Goal: Transaction & Acquisition: Download file/media

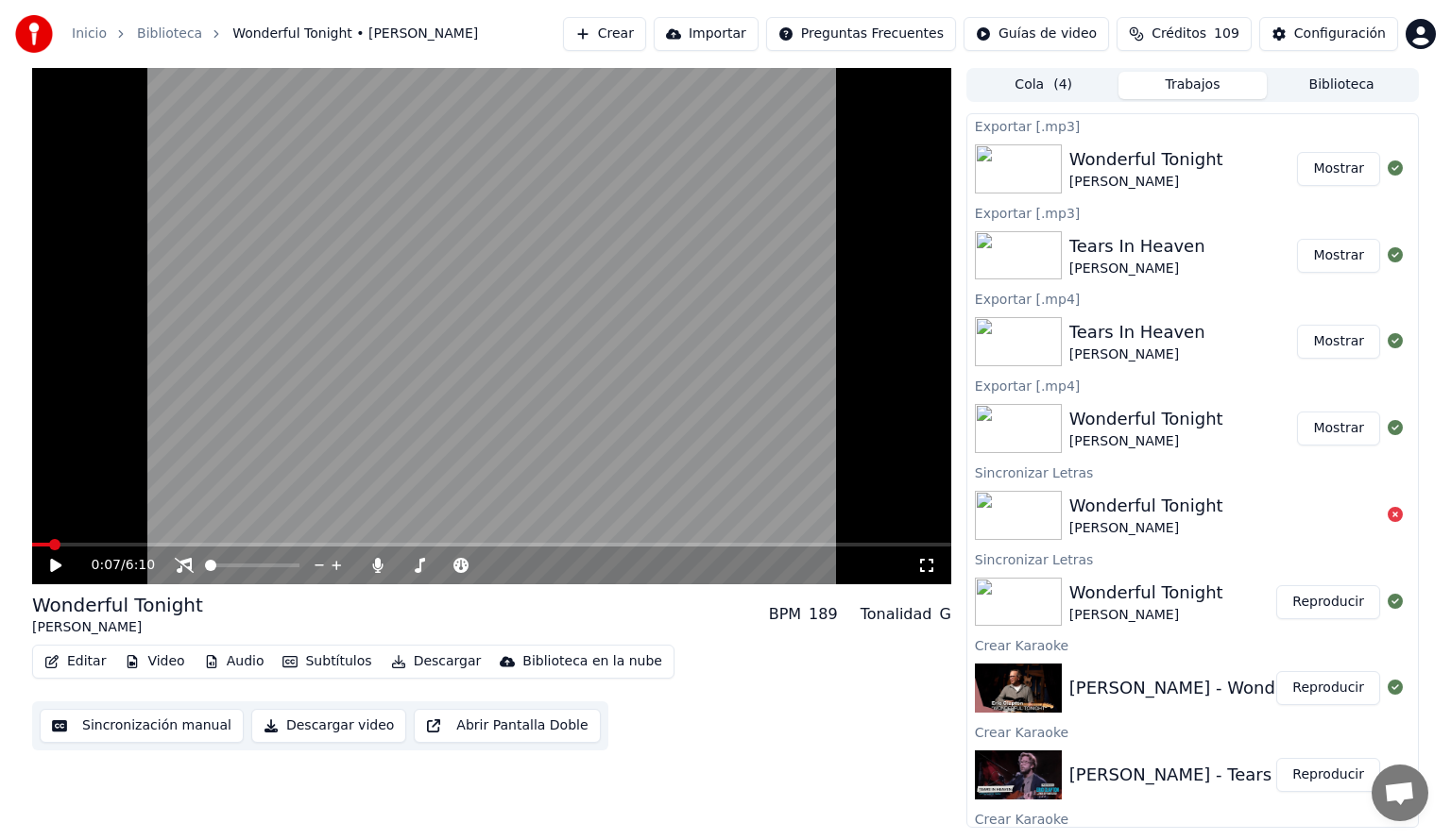
click at [1321, 84] on button "Biblioteca" at bounding box center [1340, 85] width 149 height 27
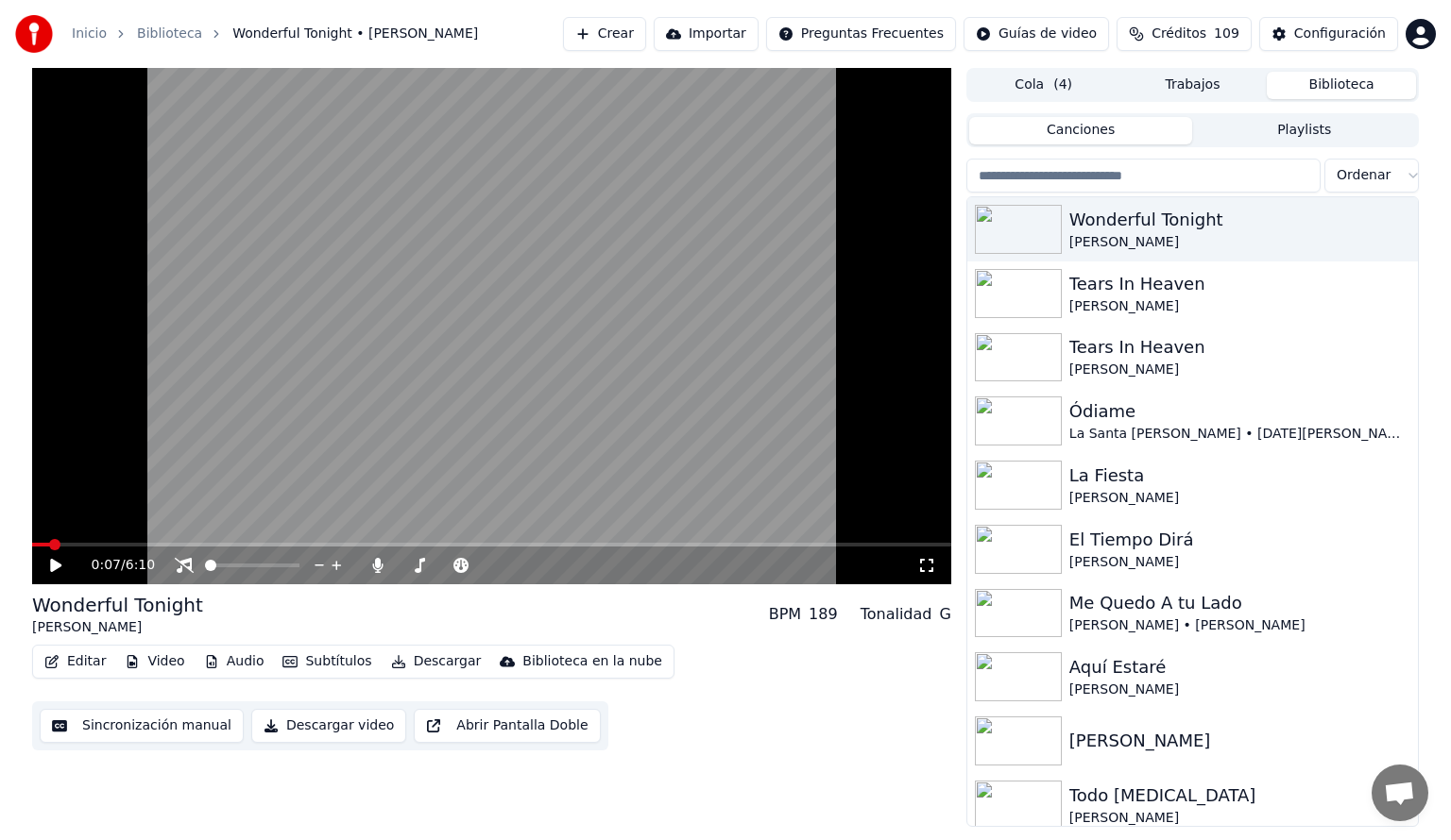
click at [1048, 171] on input "search" at bounding box center [1143, 176] width 354 height 34
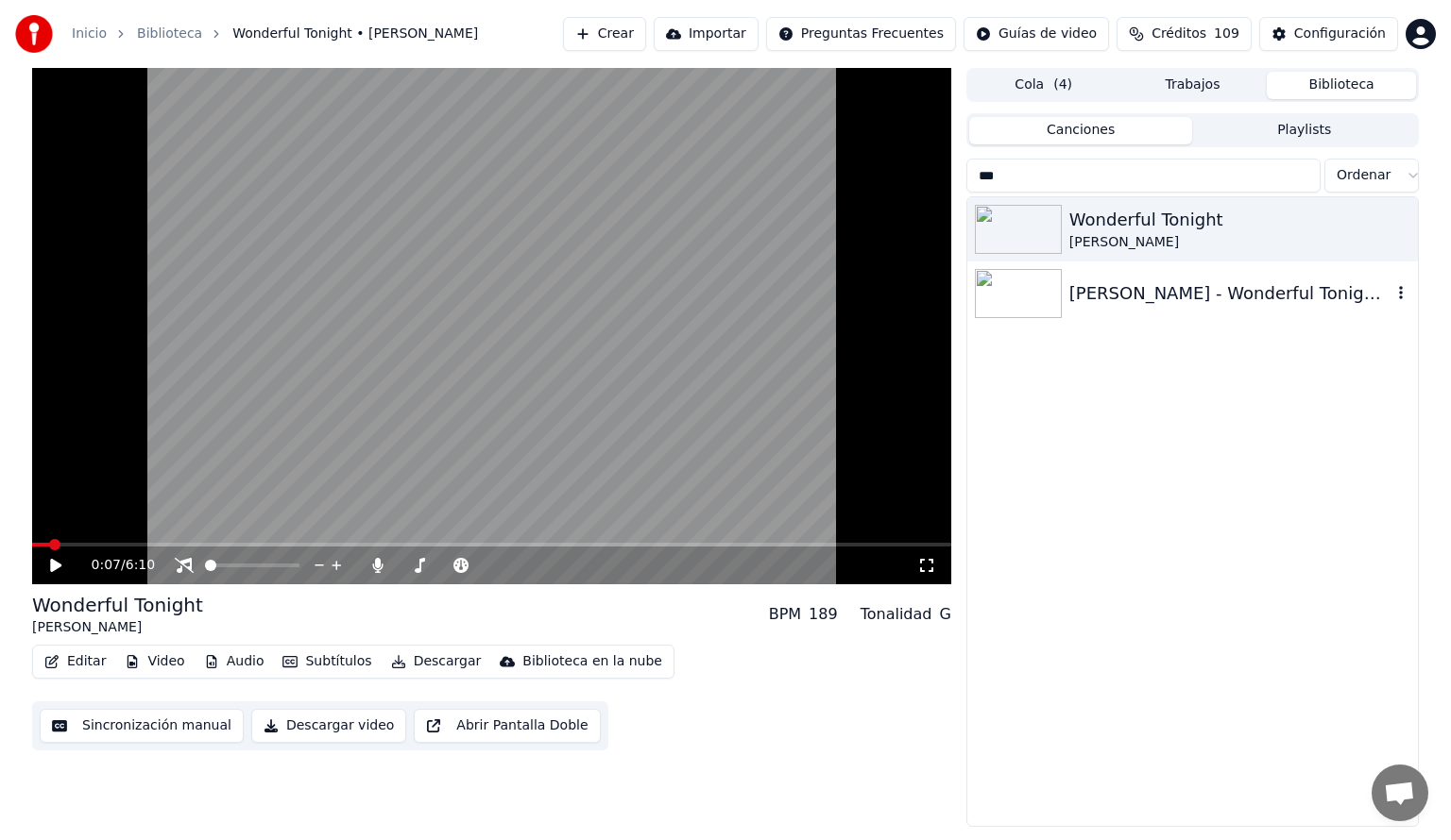
type input "***"
click at [1028, 284] on img at bounding box center [1017, 293] width 87 height 49
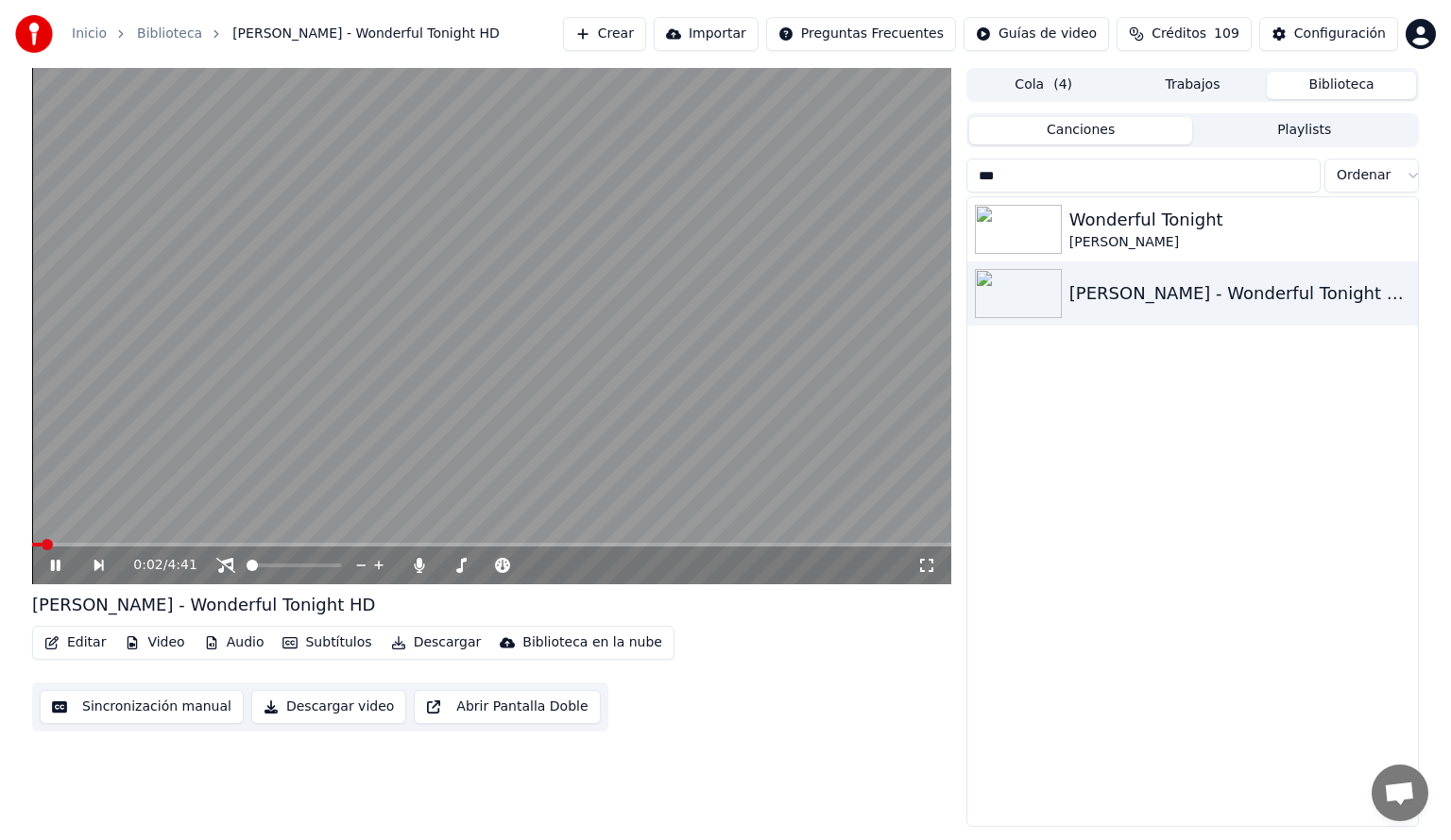
click at [102, 542] on span at bounding box center [492, 544] width 919 height 4
click at [227, 564] on icon at bounding box center [225, 565] width 19 height 15
click at [419, 562] on icon at bounding box center [420, 565] width 10 height 15
click at [203, 544] on span at bounding box center [492, 544] width 919 height 4
click at [253, 543] on span at bounding box center [492, 544] width 919 height 4
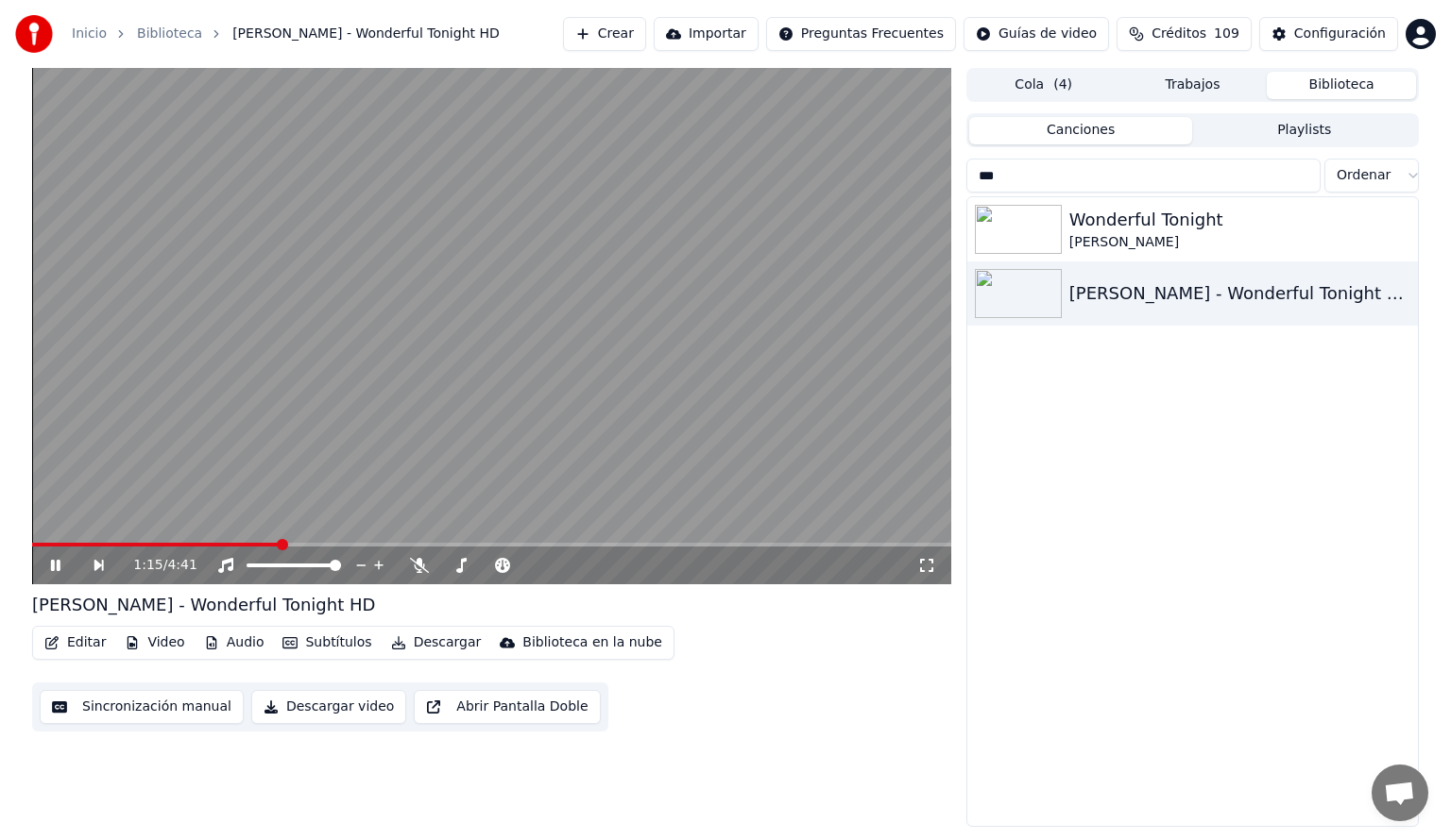
click at [333, 642] on button "Subtítulos" at bounding box center [327, 642] width 104 height 26
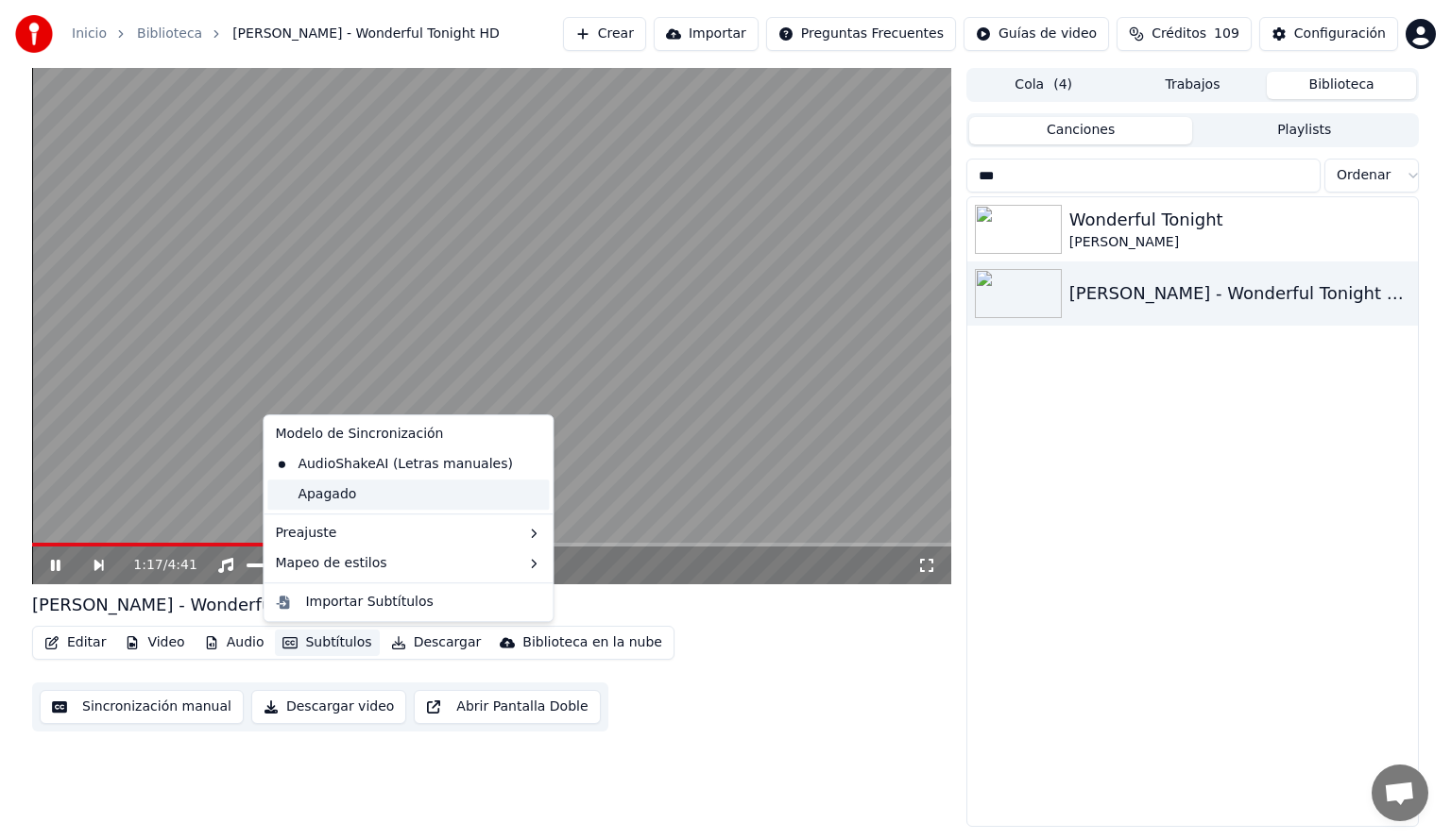
click at [316, 496] on div "Apagado" at bounding box center [408, 494] width 282 height 30
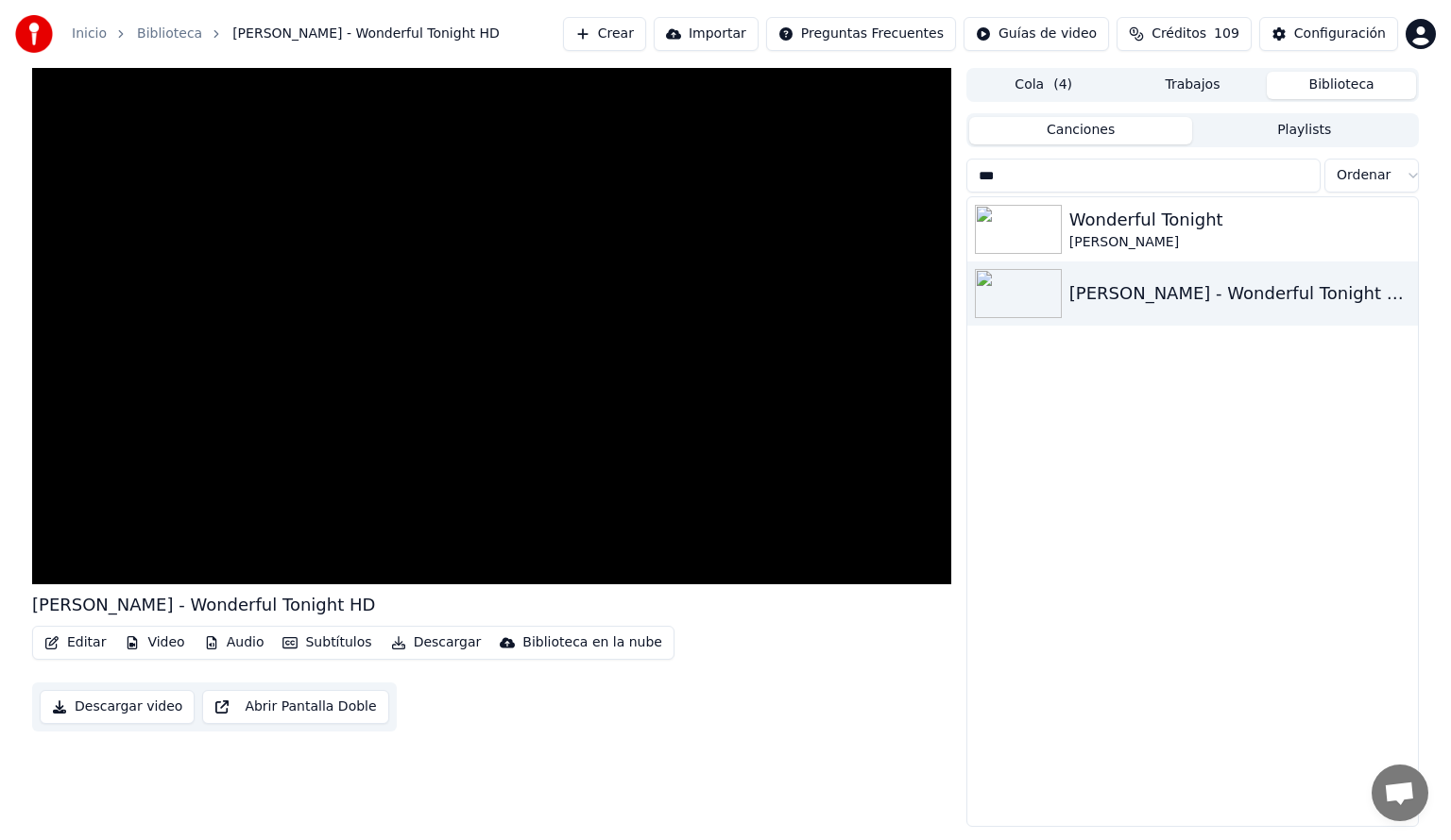
click at [238, 642] on button "Audio" at bounding box center [235, 642] width 76 height 26
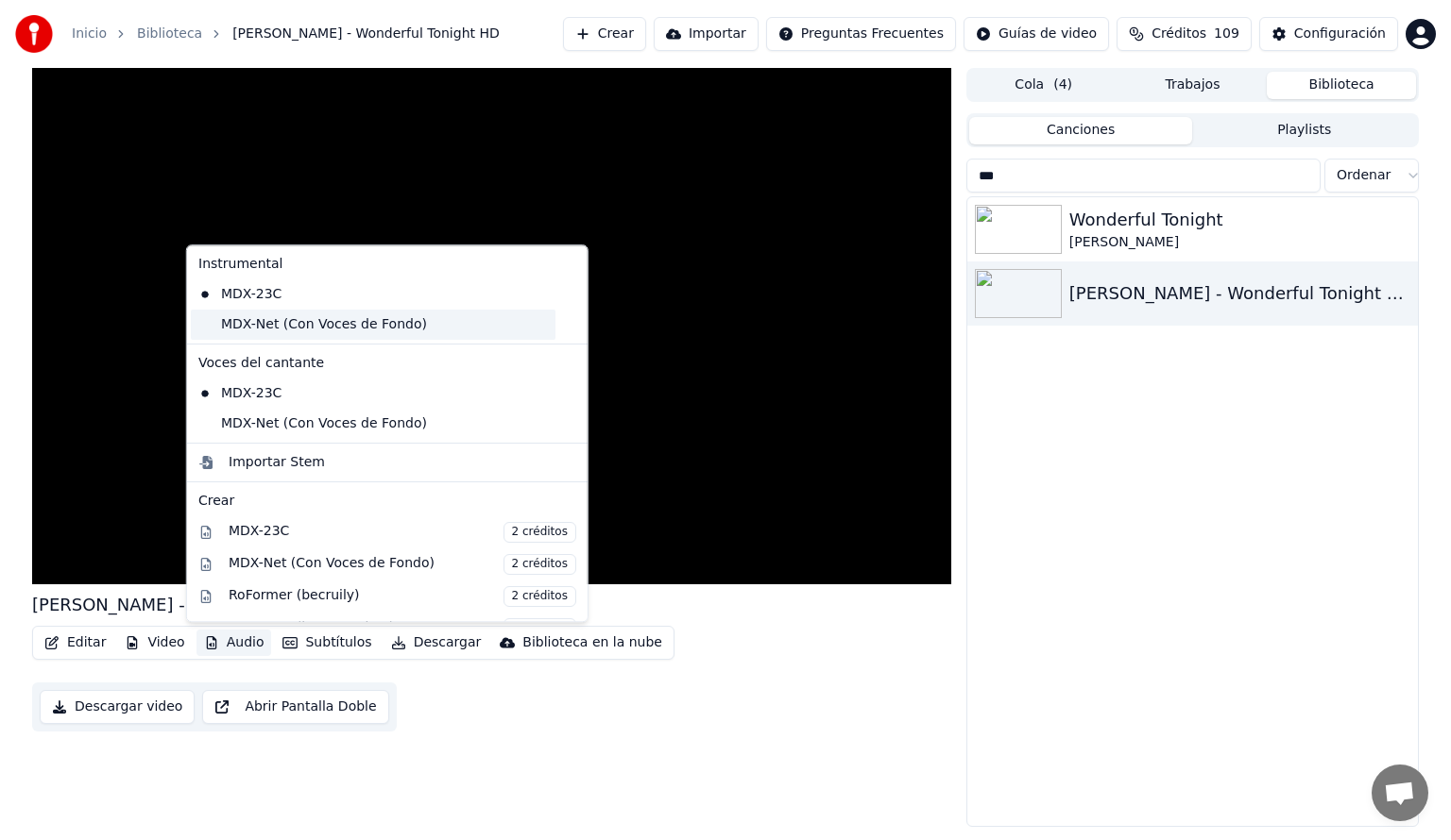
click at [247, 325] on div "MDX-Net (Con Voces de Fondo)" at bounding box center [373, 325] width 365 height 30
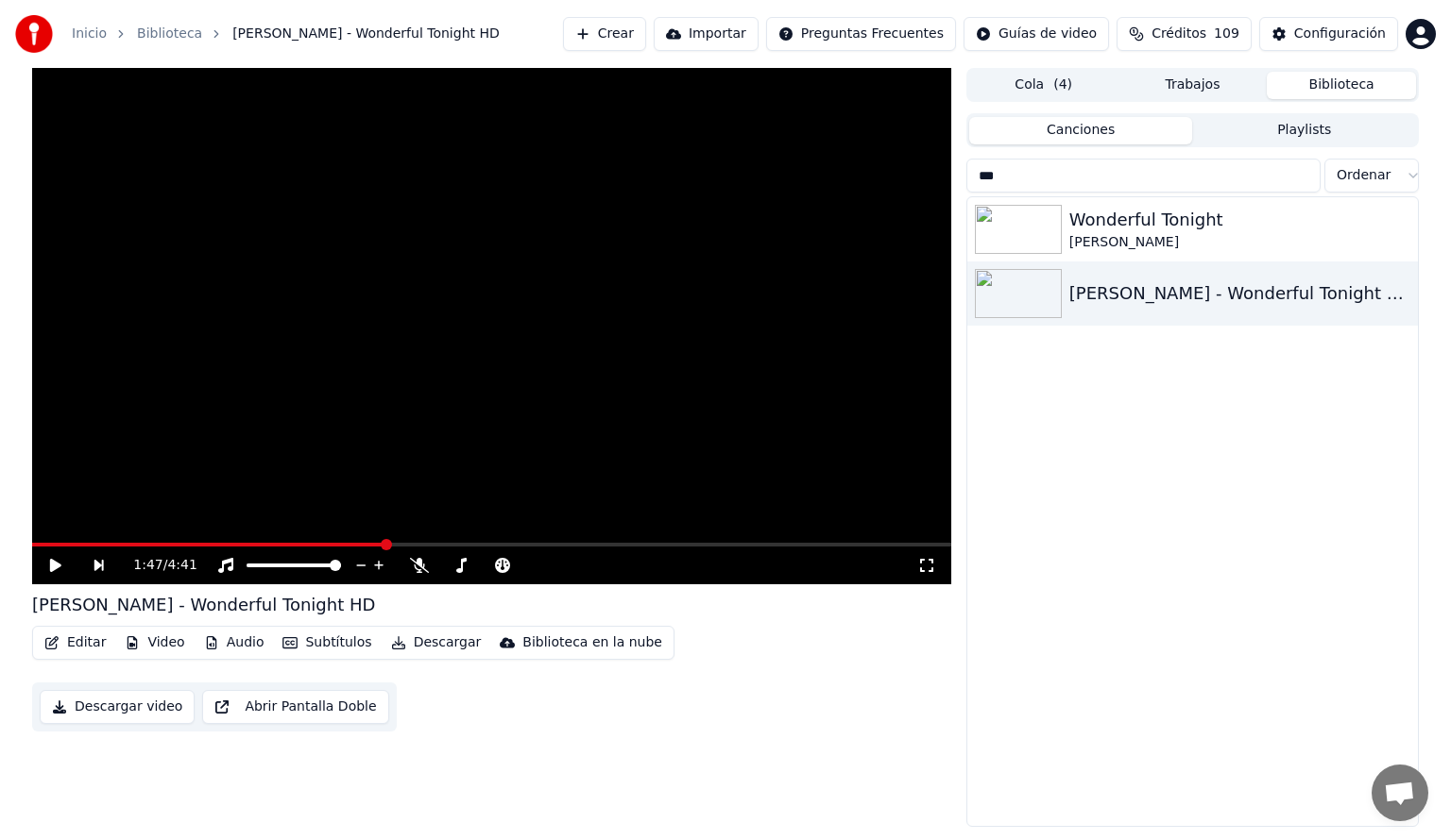
click at [231, 649] on button "Audio" at bounding box center [235, 642] width 76 height 26
click at [578, 778] on div "1:47 / 4:41 [PERSON_NAME] - Wonderful Tonight HD Editar Video Audio Subtítulos …" at bounding box center [492, 447] width 919 height 759
click at [318, 543] on span at bounding box center [208, 544] width 353 height 4
click at [54, 560] on icon at bounding box center [55, 565] width 11 height 13
click at [659, 547] on div "3:05 / 4:41" at bounding box center [492, 565] width 919 height 38
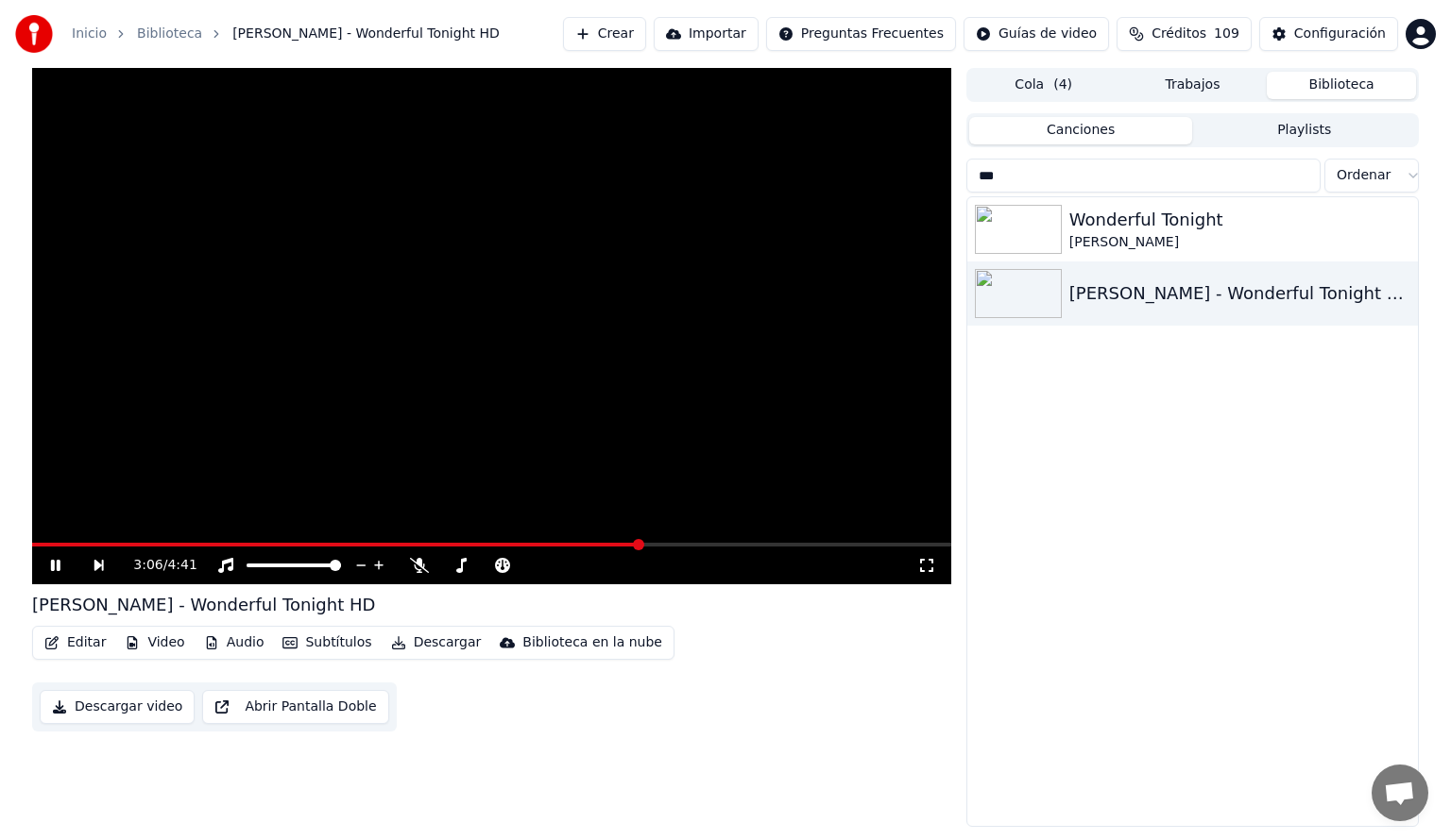
click at [659, 542] on span at bounding box center [492, 544] width 919 height 4
click at [412, 567] on icon at bounding box center [419, 565] width 19 height 15
click at [1017, 218] on img at bounding box center [1017, 229] width 87 height 49
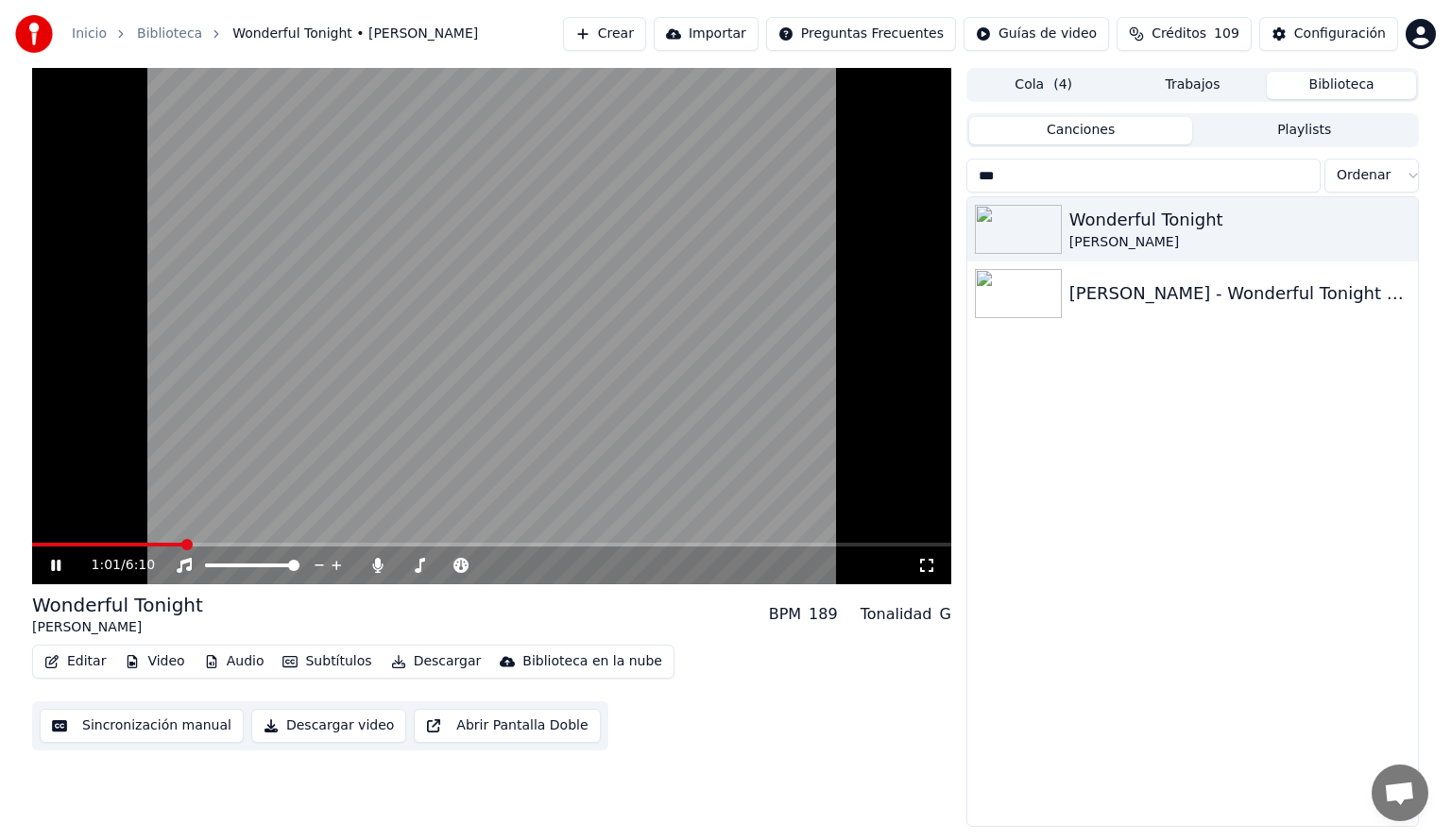
click at [182, 543] on span at bounding box center [492, 544] width 919 height 4
click at [58, 564] on icon at bounding box center [55, 564] width 9 height 11
click at [55, 570] on icon at bounding box center [69, 565] width 44 height 15
click at [152, 544] on span at bounding box center [309, 544] width 555 height 4
click at [55, 564] on icon at bounding box center [69, 565] width 44 height 15
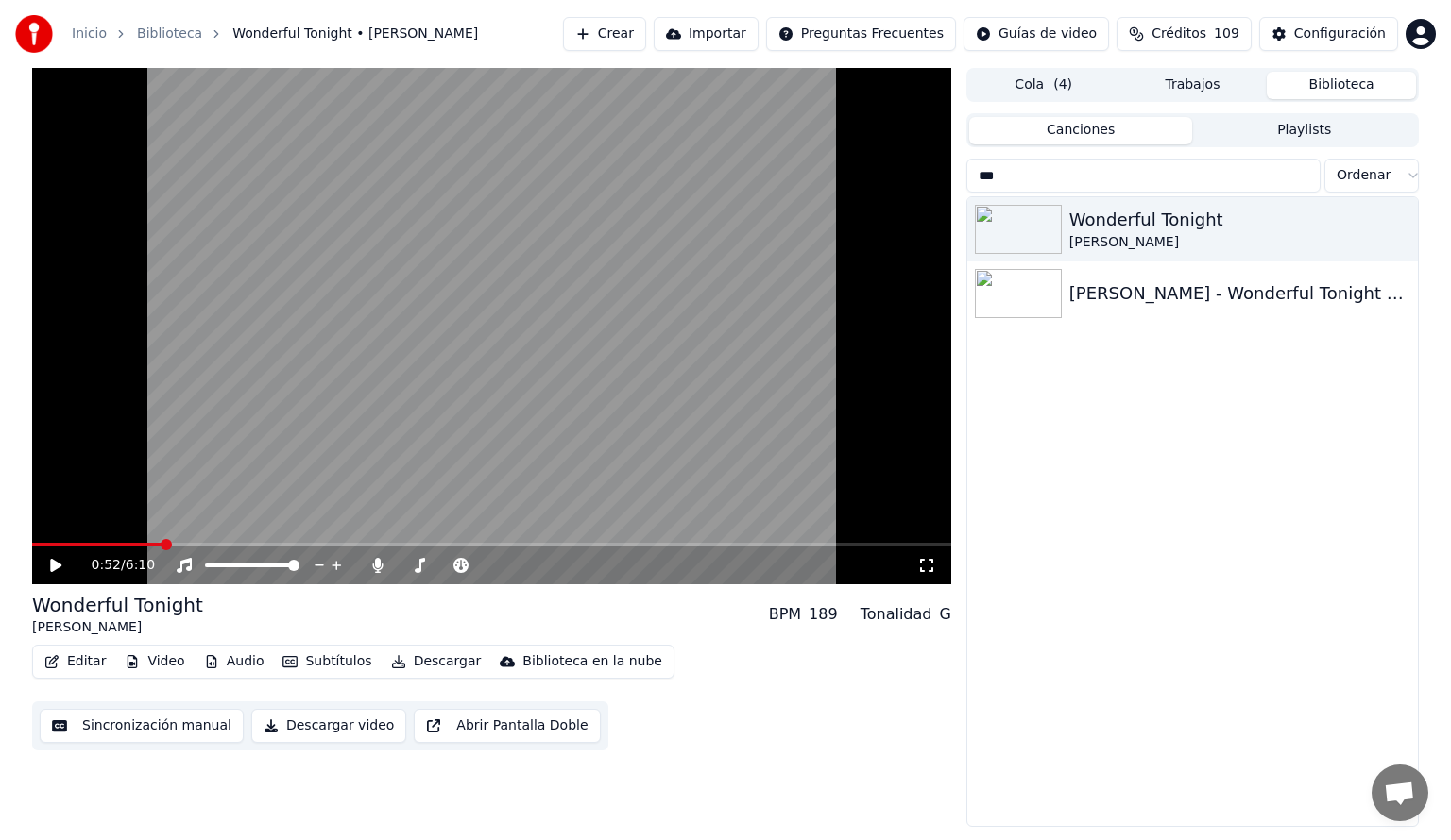
click at [57, 566] on icon at bounding box center [55, 565] width 11 height 13
click at [57, 566] on icon at bounding box center [69, 565] width 44 height 15
click at [49, 568] on icon at bounding box center [69, 565] width 44 height 15
click at [60, 559] on icon at bounding box center [69, 565] width 44 height 15
click at [90, 657] on button "Editar" at bounding box center [75, 661] width 77 height 26
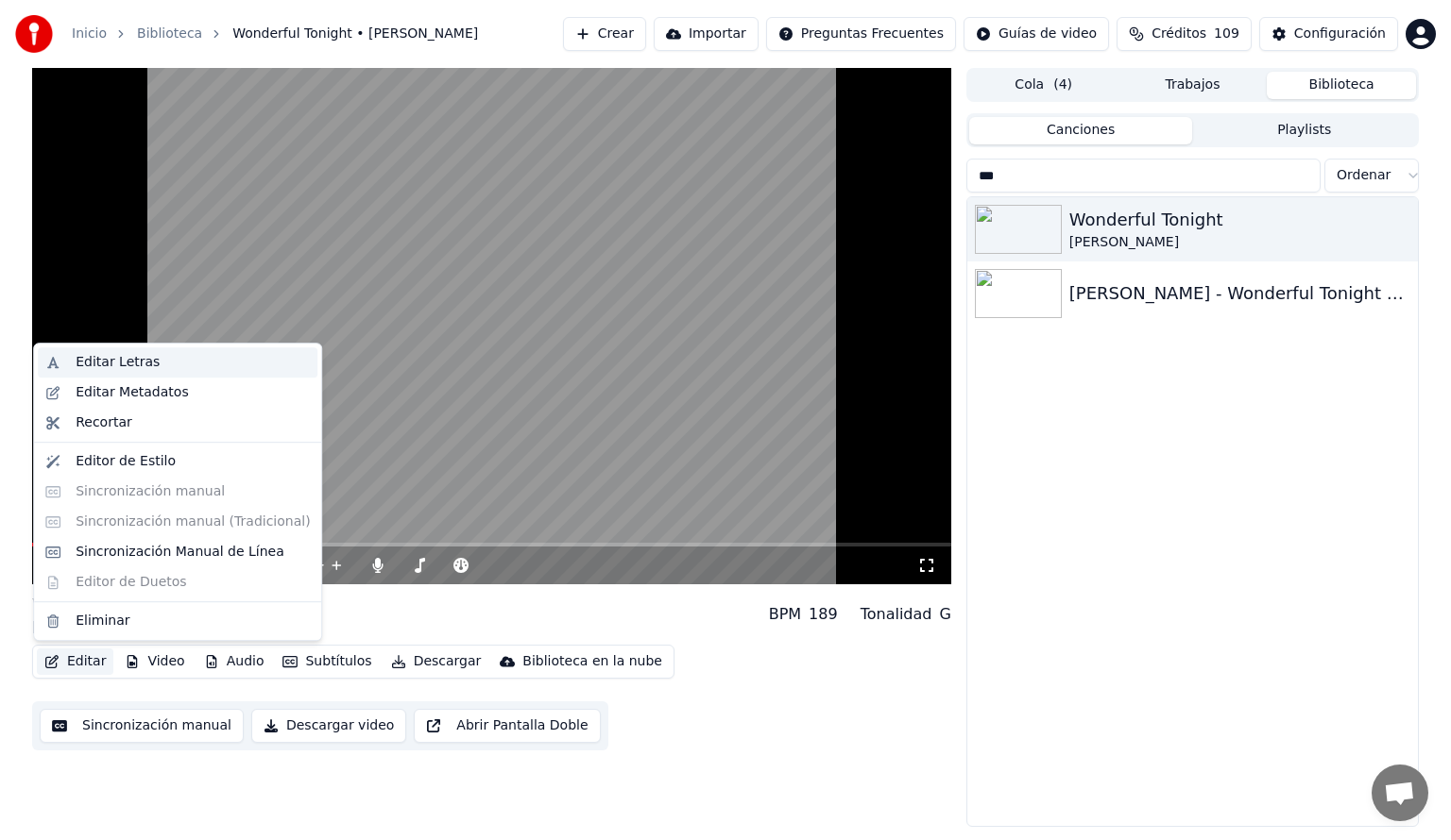
click at [175, 364] on div "Editar Letras" at bounding box center [193, 362] width 234 height 19
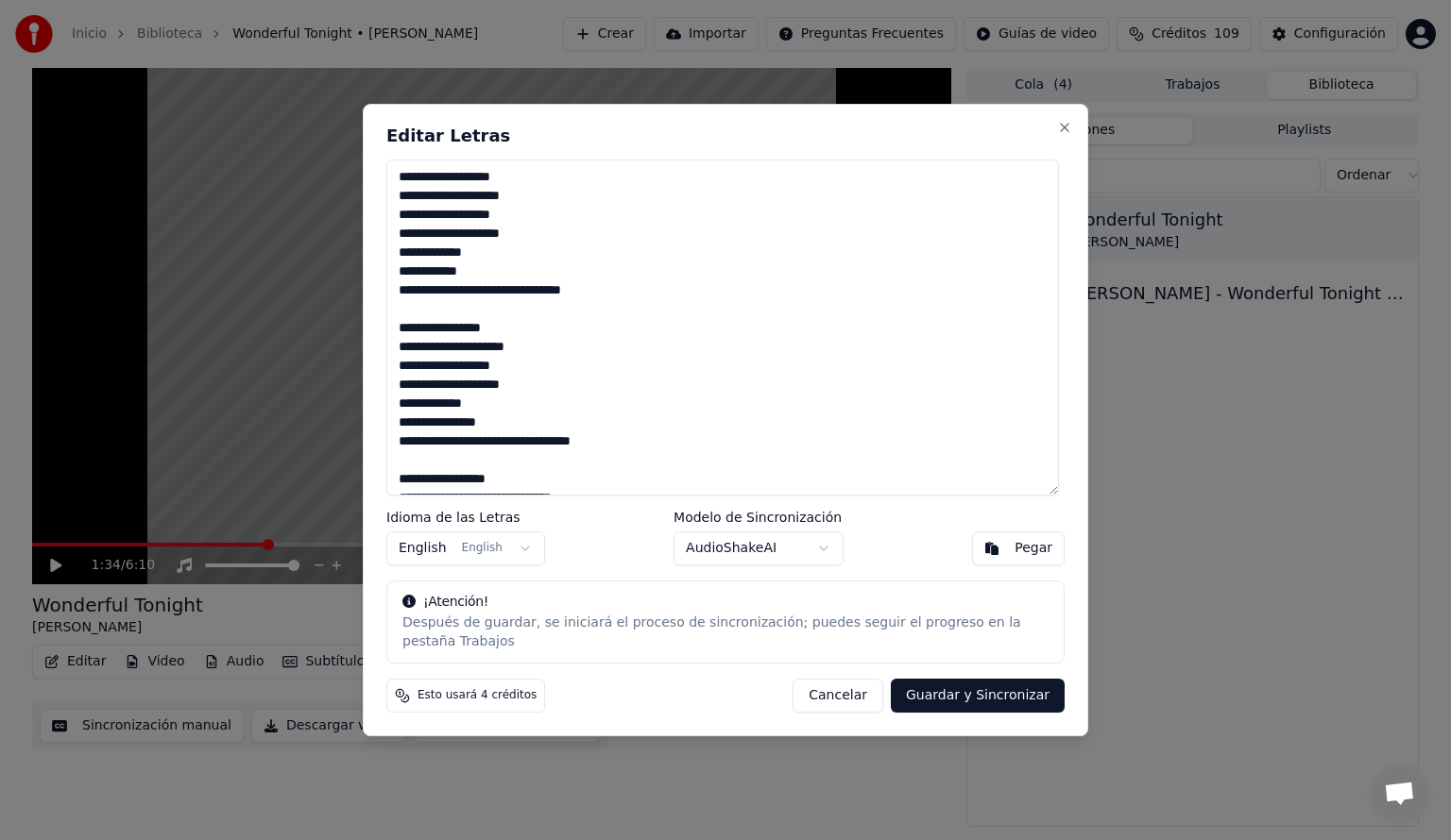
click at [1002, 562] on button "Pegar" at bounding box center [1018, 548] width 93 height 34
drag, startPoint x: 629, startPoint y: 446, endPoint x: 380, endPoint y: 52, distance: 466.1
click at [380, 52] on body "Inicio Biblioteca Wonderful Tonight • [PERSON_NAME] Crear Importar Preguntas Fr…" at bounding box center [726, 420] width 1451 height 840
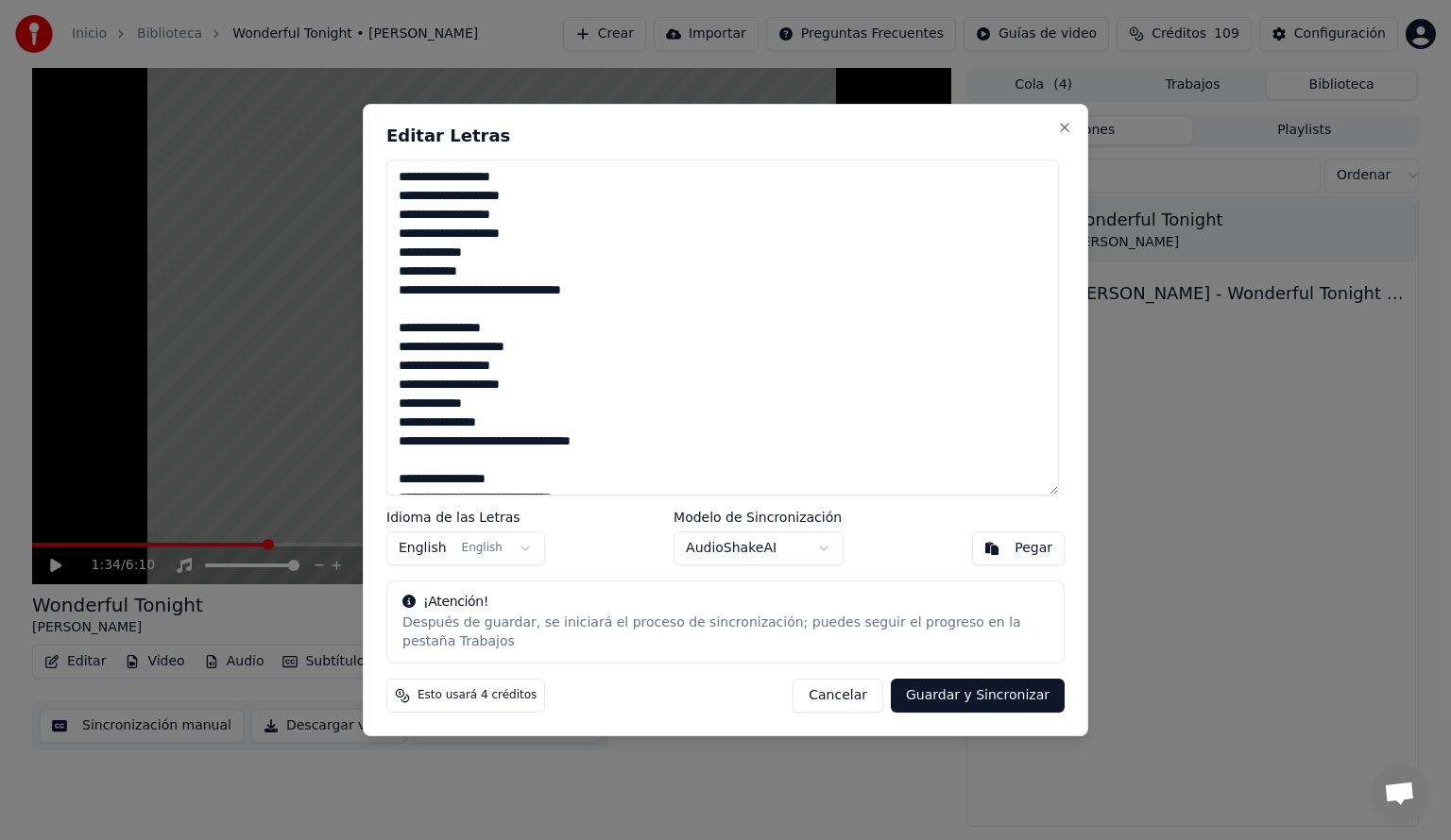
type textarea "**********"
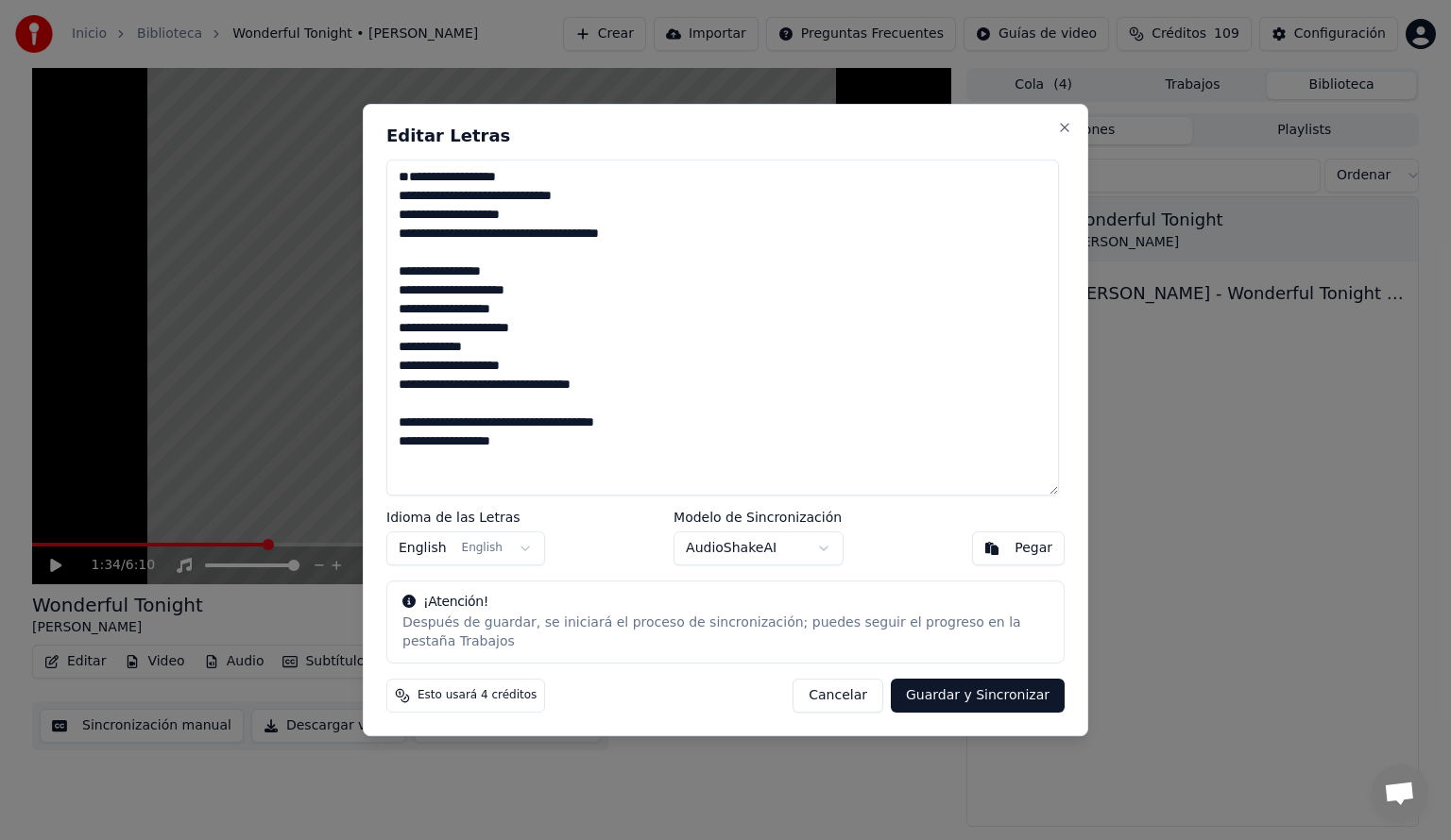
drag, startPoint x: 608, startPoint y: 489, endPoint x: 385, endPoint y: 54, distance: 488.8
click at [385, 54] on body "**********" at bounding box center [726, 420] width 1451 height 840
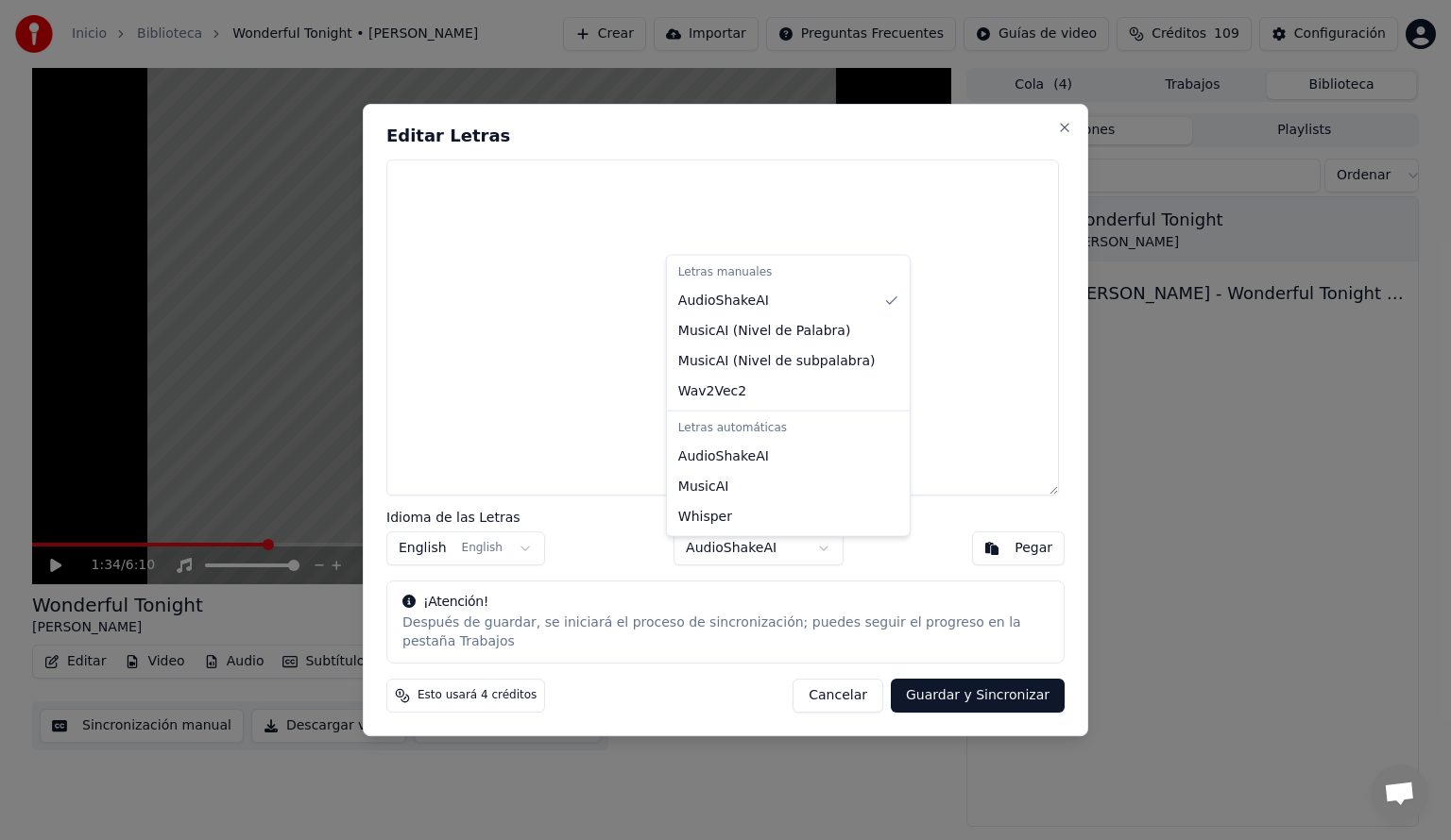
click at [810, 554] on body "Inicio Biblioteca Wonderful Tonight • [PERSON_NAME] Crear Importar Preguntas Fr…" at bounding box center [726, 420] width 1451 height 840
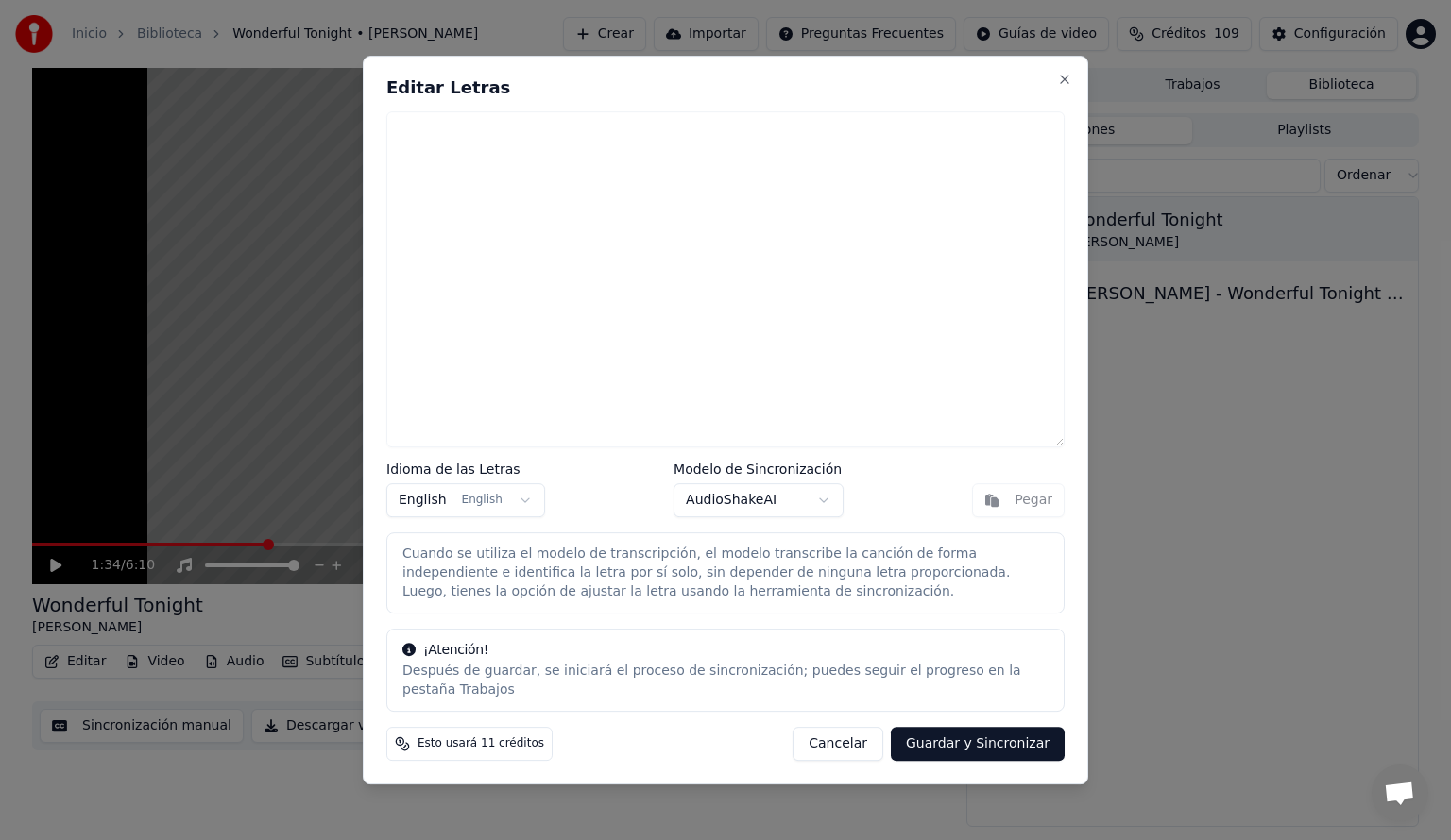
click at [997, 733] on button "Guardar y Sincronizar" at bounding box center [977, 744] width 174 height 34
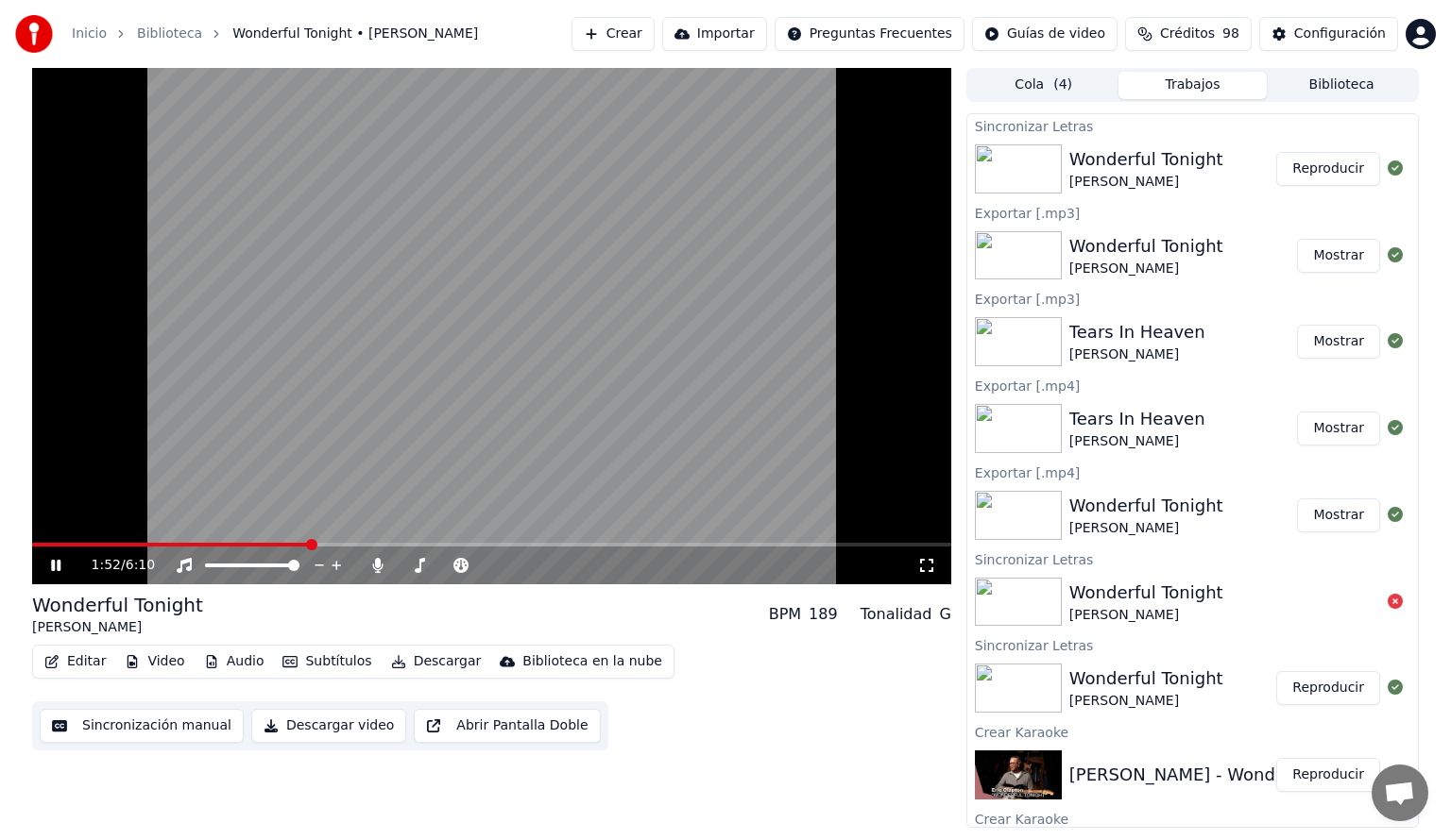
click at [122, 543] on span at bounding box center [171, 544] width 278 height 4
click at [208, 542] on span at bounding box center [120, 544] width 176 height 4
click at [195, 543] on span at bounding box center [114, 544] width 164 height 4
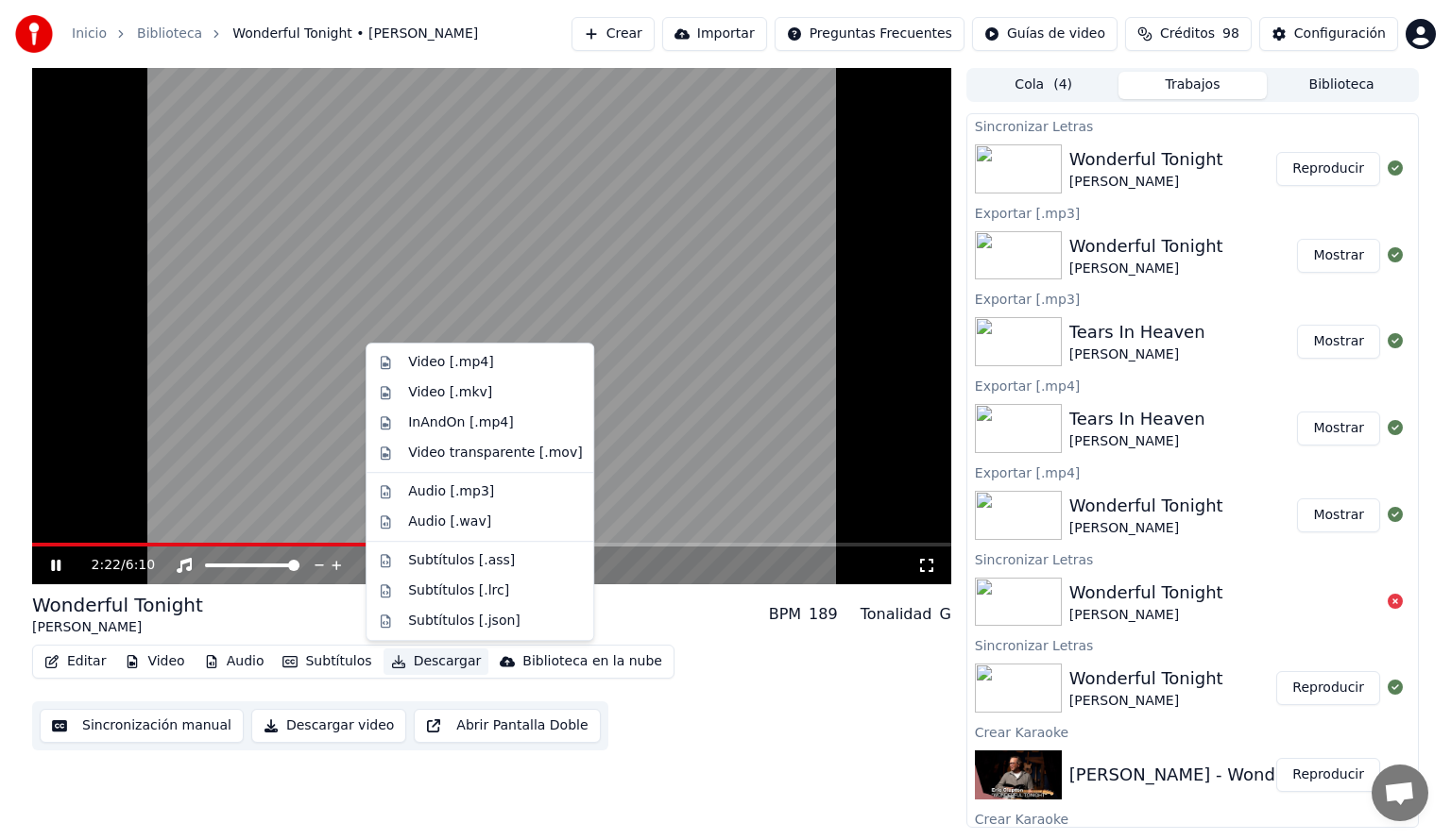
click at [428, 660] on button "Descargar" at bounding box center [437, 661] width 106 height 26
click at [281, 620] on div "Wonderful Tonight [PERSON_NAME] BPM 189 Tonalidad G" at bounding box center [492, 614] width 919 height 45
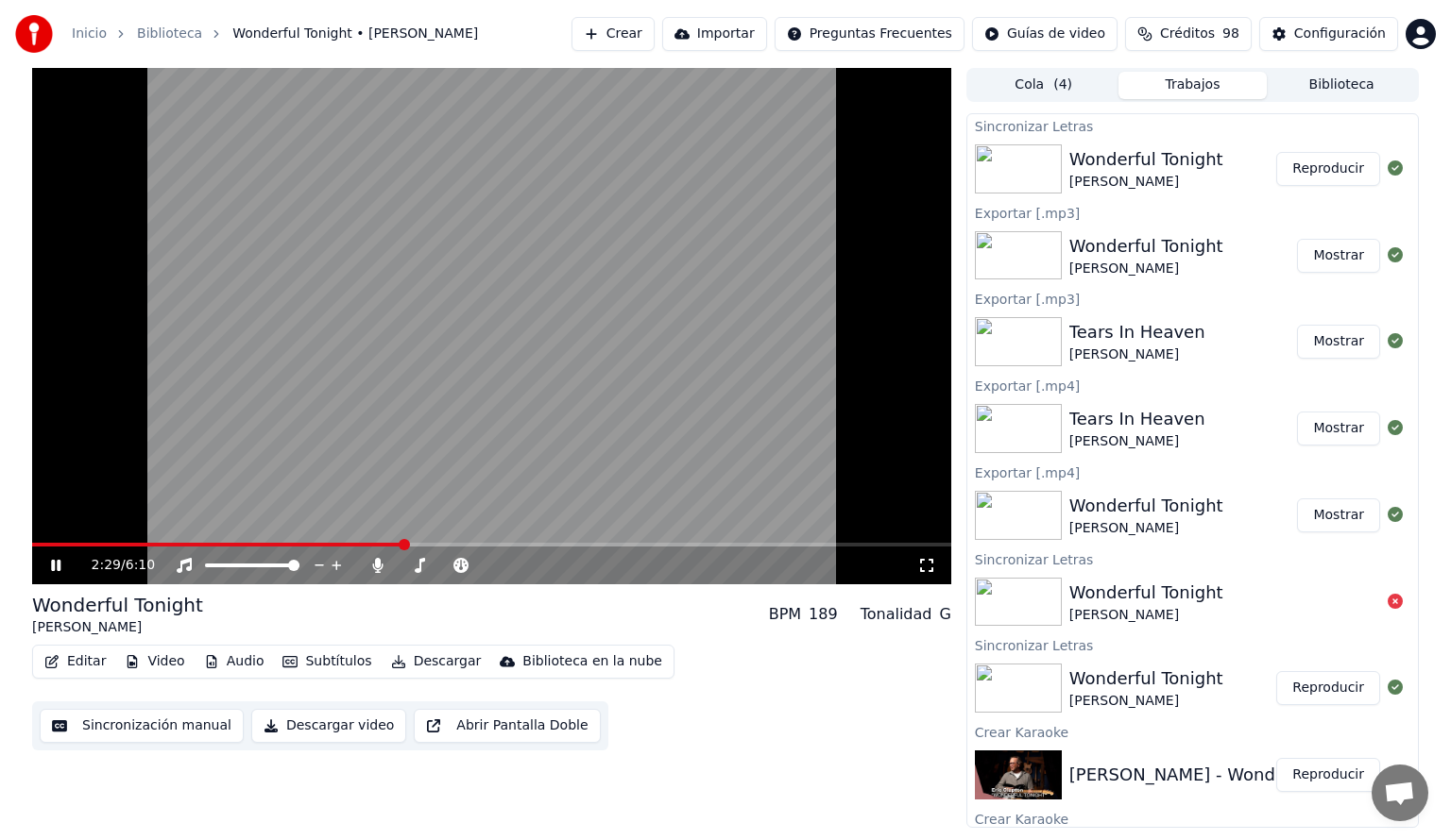
click at [448, 542] on video at bounding box center [492, 326] width 919 height 516
click at [447, 544] on span at bounding box center [492, 544] width 919 height 4
click at [55, 561] on icon at bounding box center [55, 565] width 11 height 13
click at [375, 568] on icon at bounding box center [378, 565] width 19 height 15
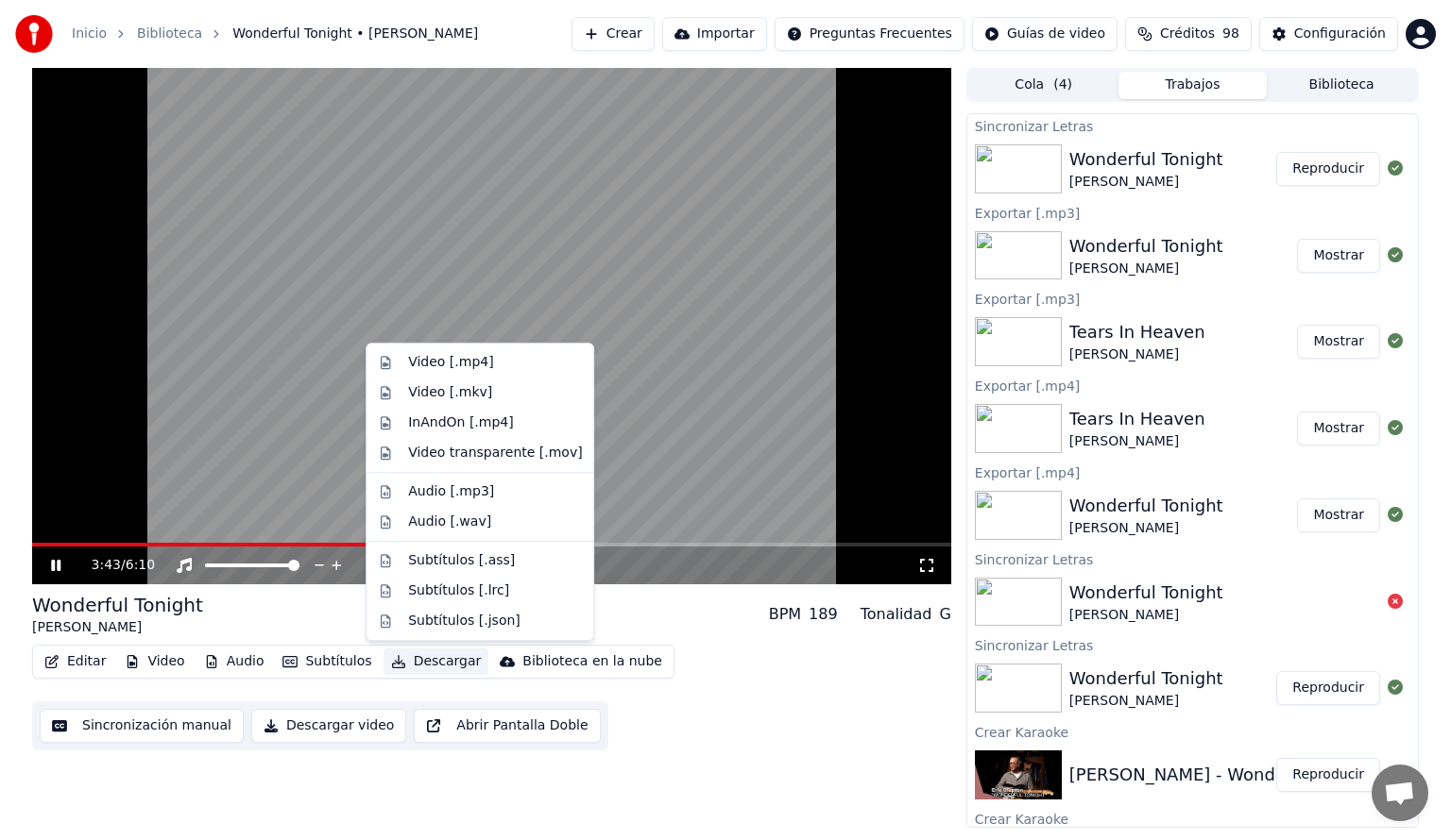
click at [429, 663] on button "Descargar" at bounding box center [437, 661] width 106 height 26
click at [465, 366] on div "Video [.mp4]" at bounding box center [450, 362] width 85 height 19
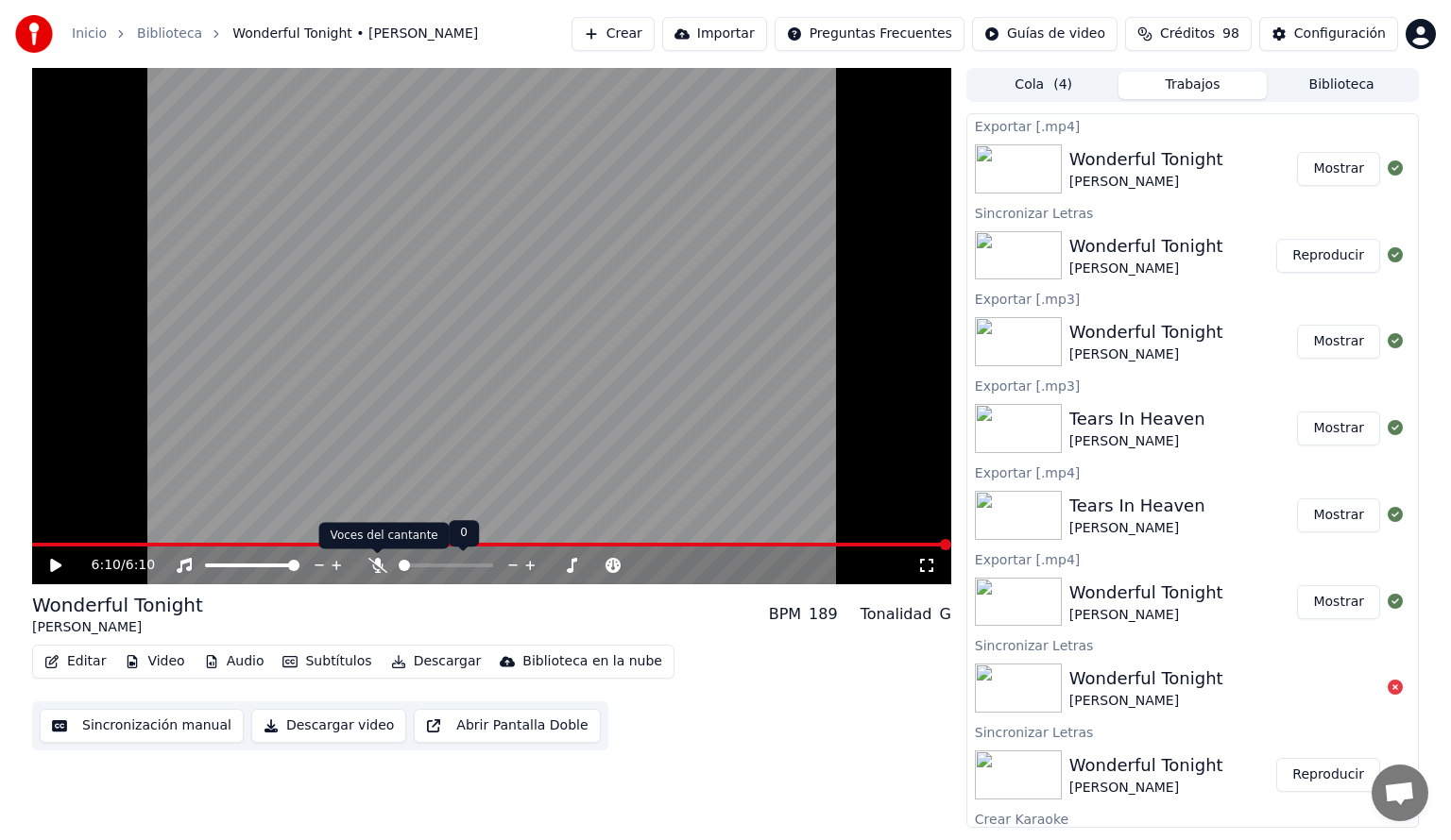
click at [374, 559] on icon at bounding box center [378, 565] width 19 height 15
click at [187, 569] on icon at bounding box center [184, 565] width 15 height 15
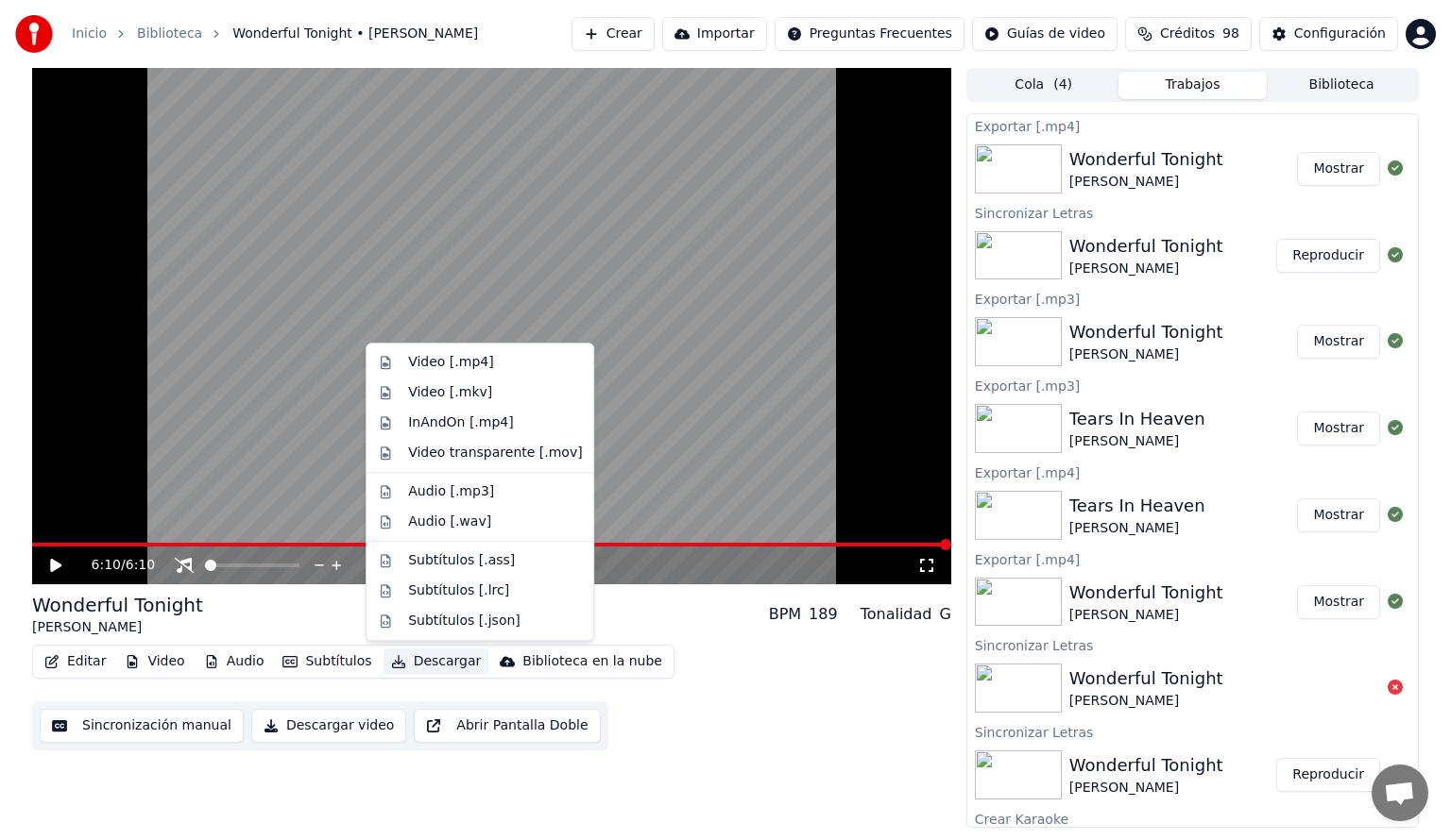
click at [435, 671] on button "Descargar" at bounding box center [437, 661] width 106 height 26
click at [418, 494] on div "Audio [.mp3]" at bounding box center [451, 491] width 86 height 19
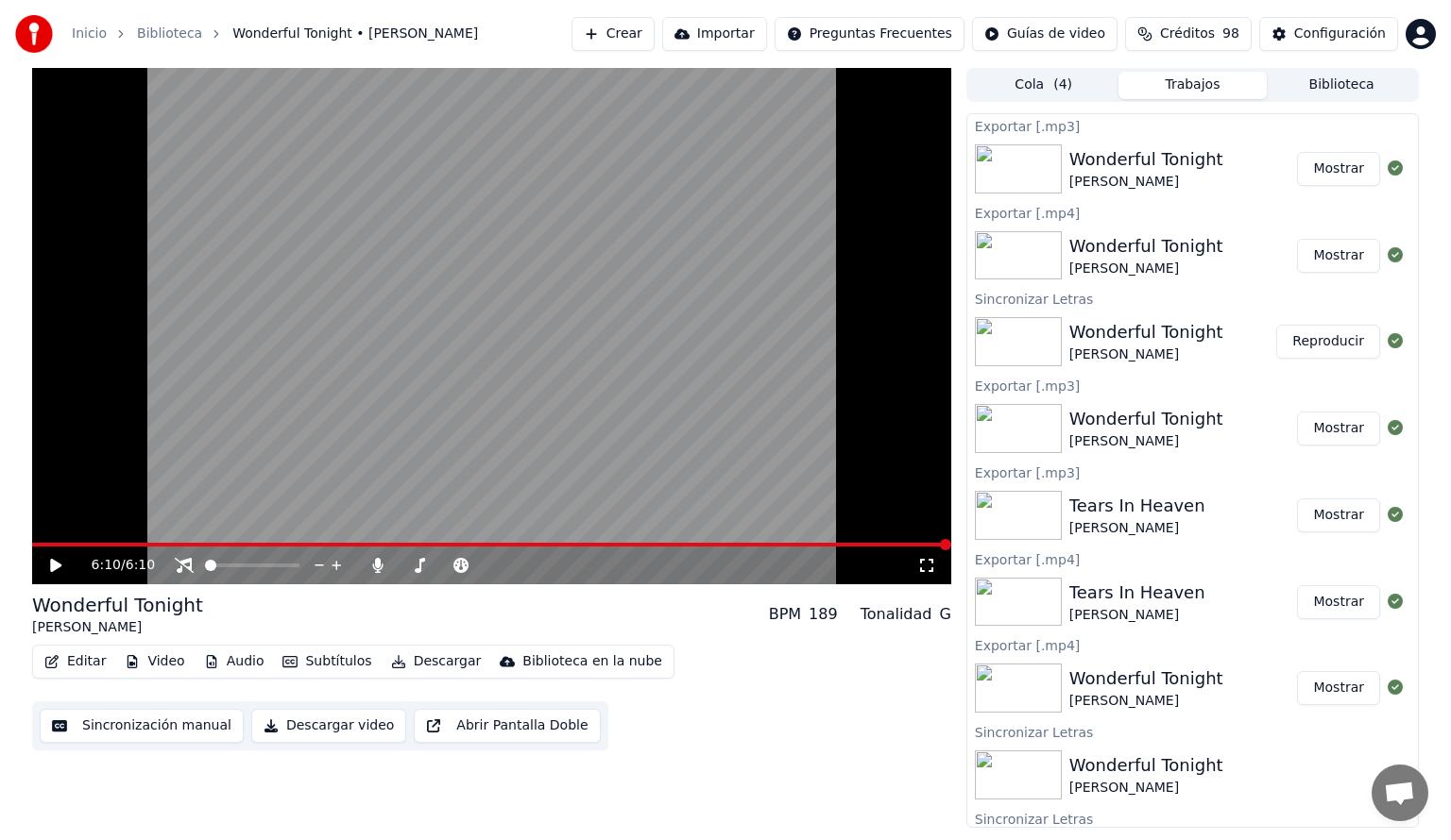
click at [1310, 86] on button "Biblioteca" at bounding box center [1340, 85] width 149 height 27
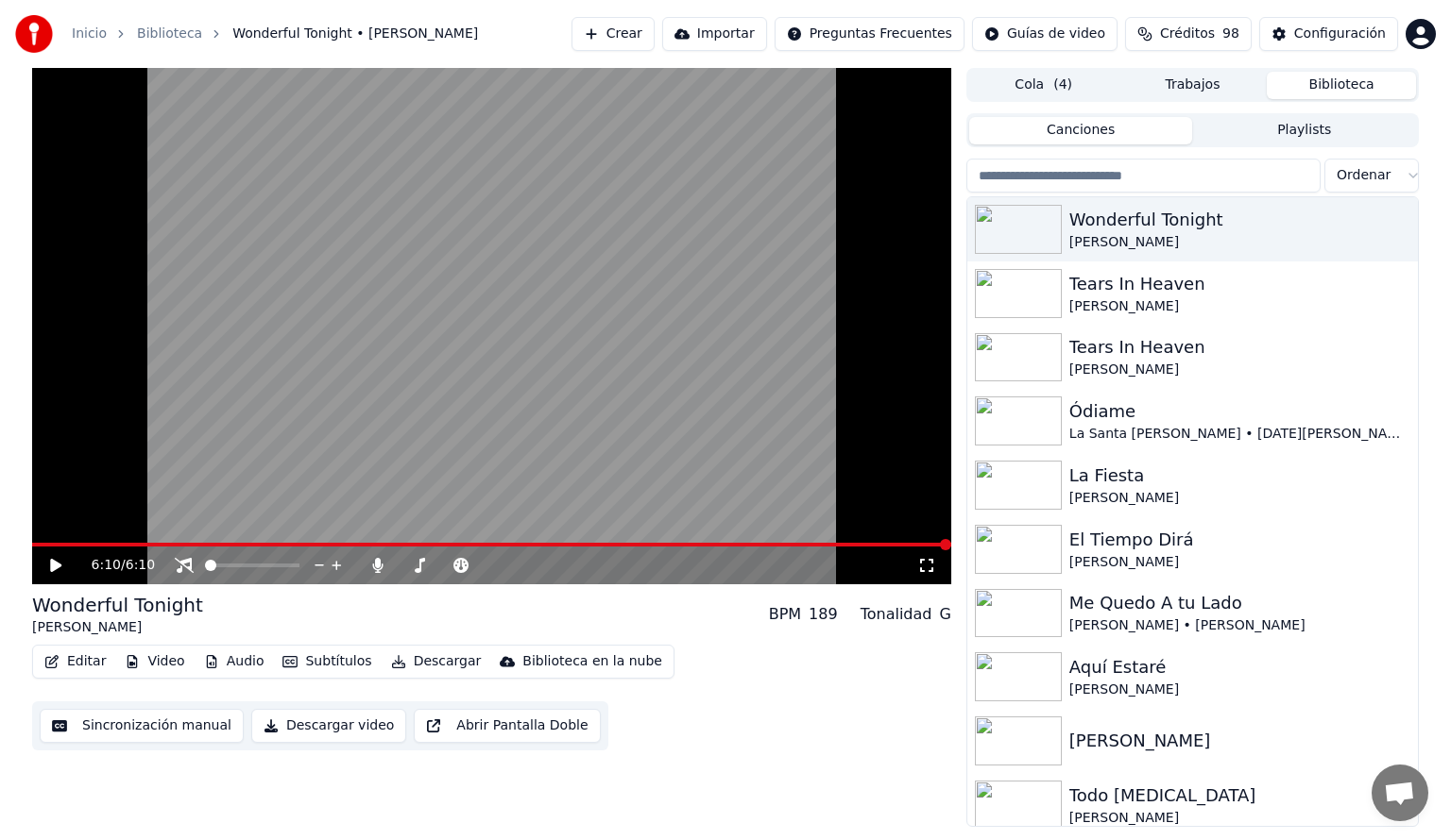
click at [1061, 178] on input "search" at bounding box center [1143, 176] width 354 height 34
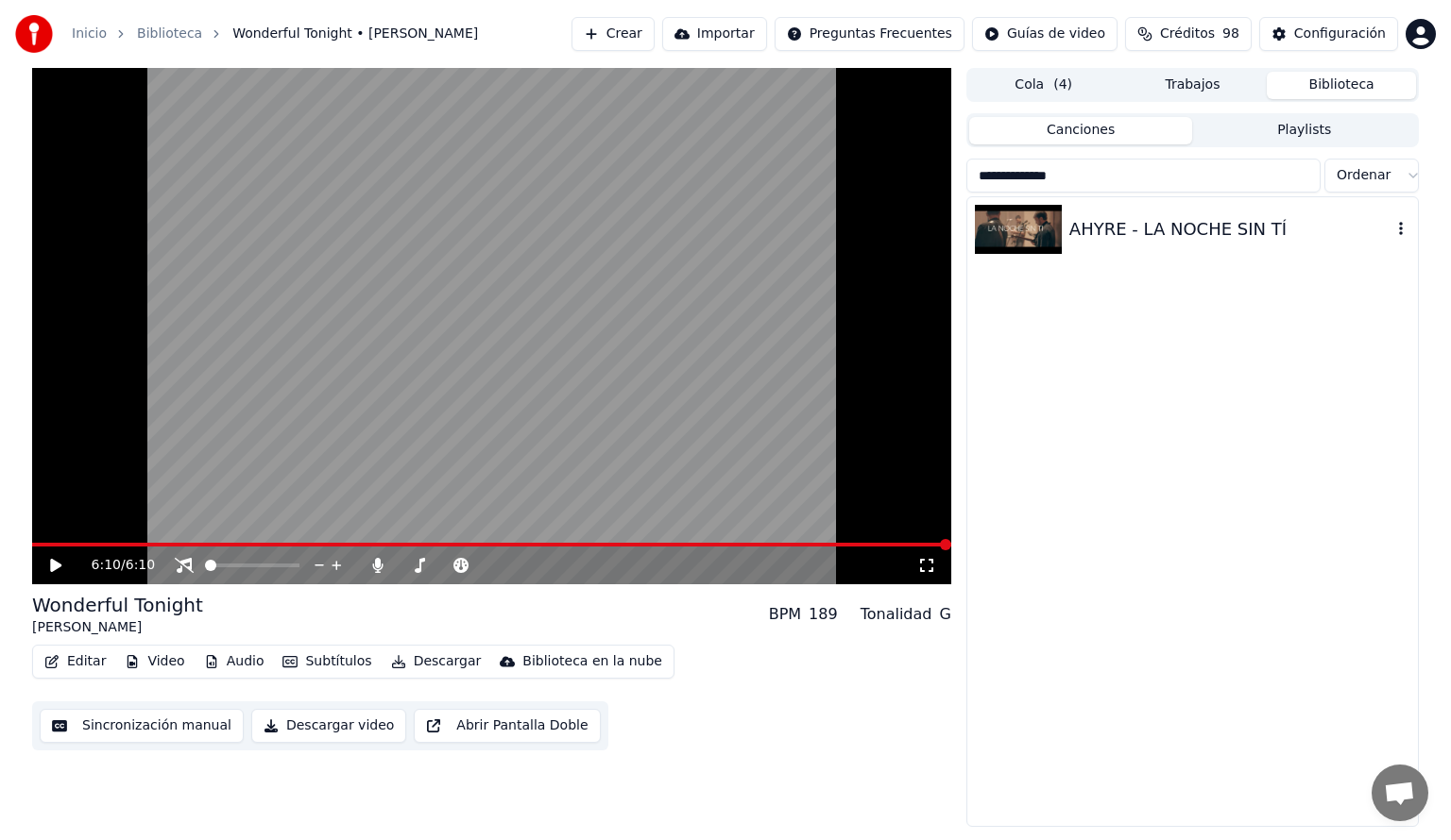
type input "**********"
click at [1092, 222] on div "AHYRE - LA NOCHE SIN TÍ" at bounding box center [1230, 229] width 322 height 26
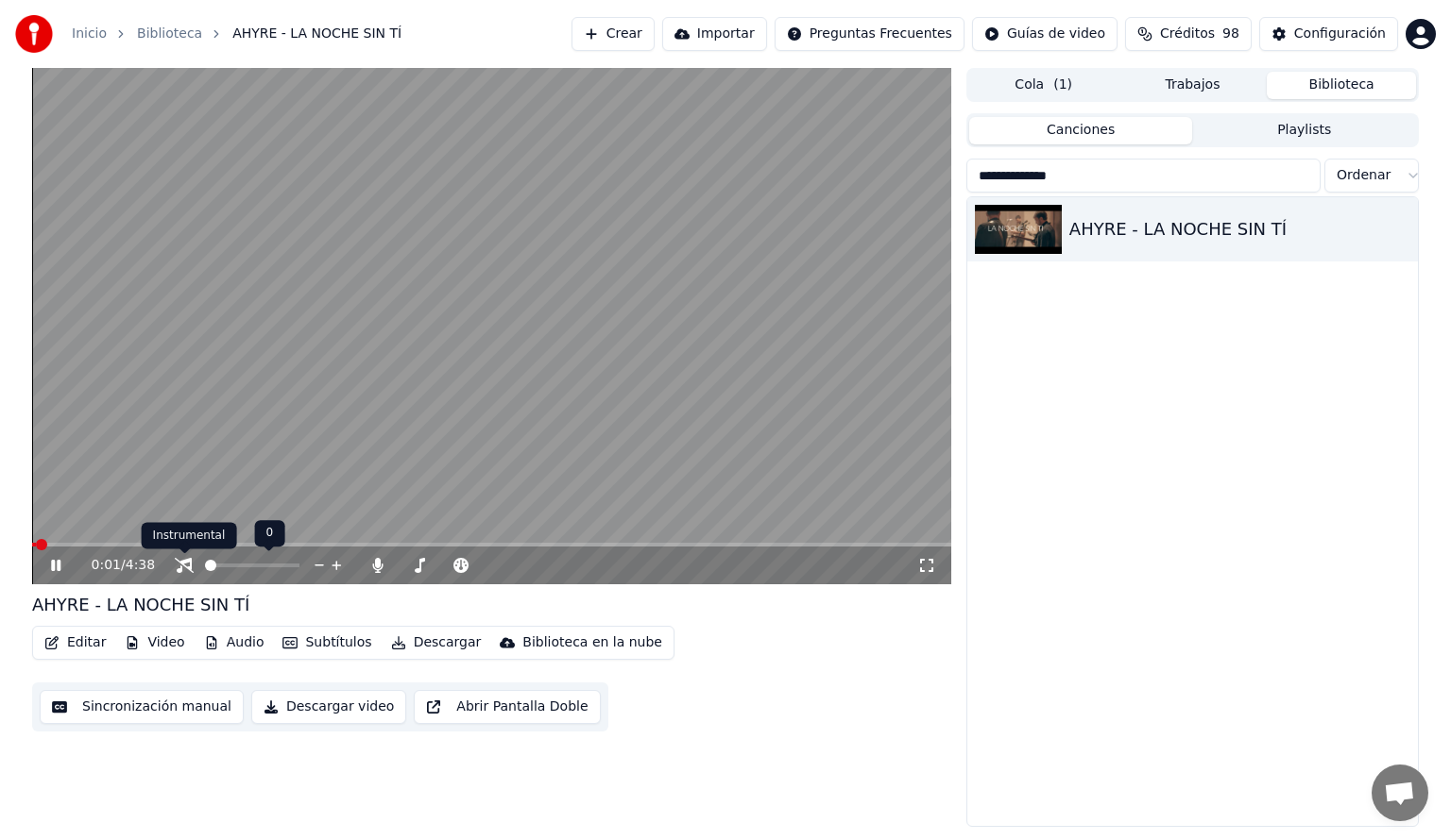
click at [187, 566] on icon at bounding box center [184, 565] width 19 height 15
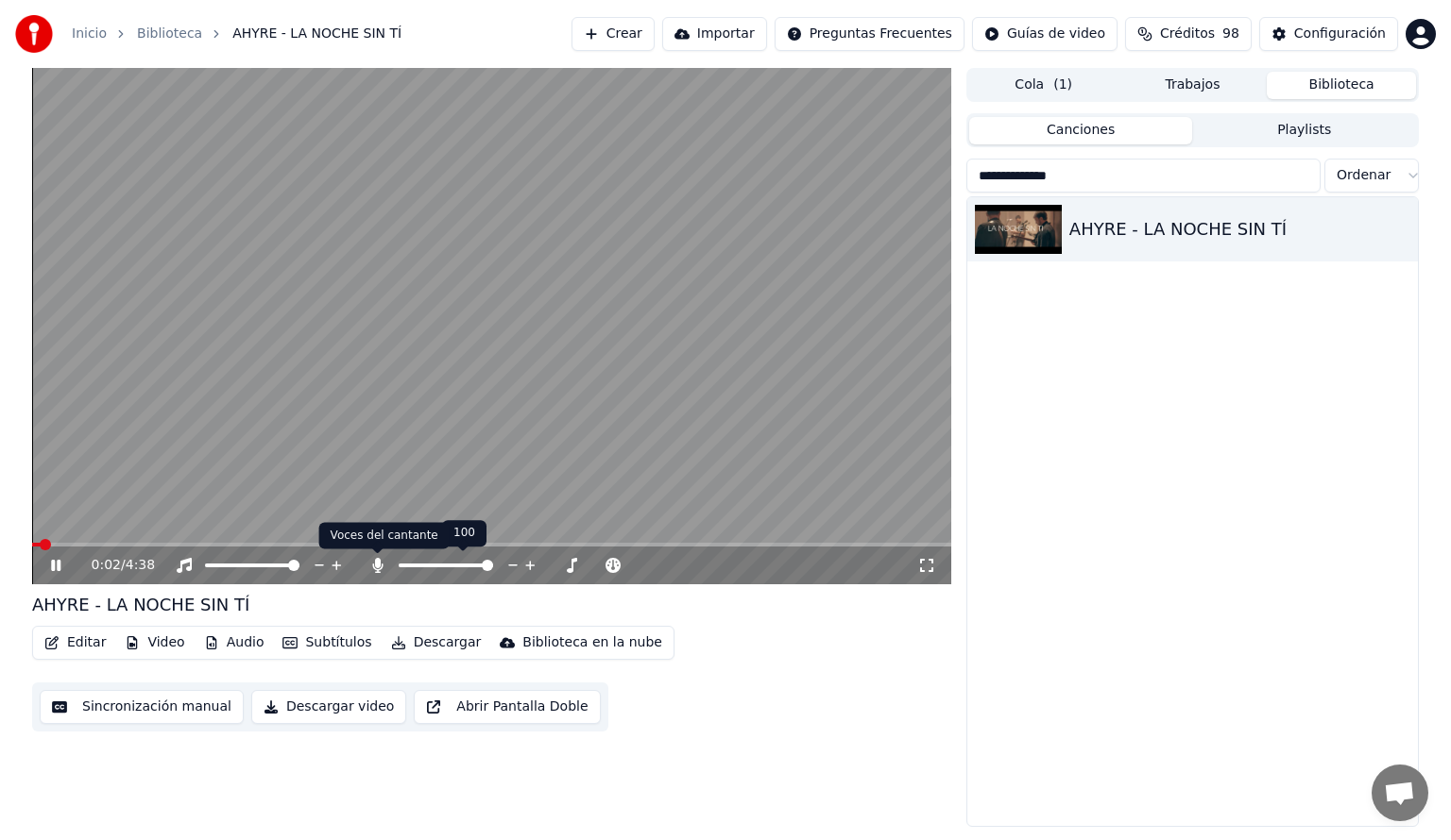
click at [375, 560] on icon at bounding box center [377, 565] width 10 height 15
click at [249, 643] on button "Audio" at bounding box center [235, 642] width 76 height 26
click at [114, 544] on span at bounding box center [492, 544] width 919 height 4
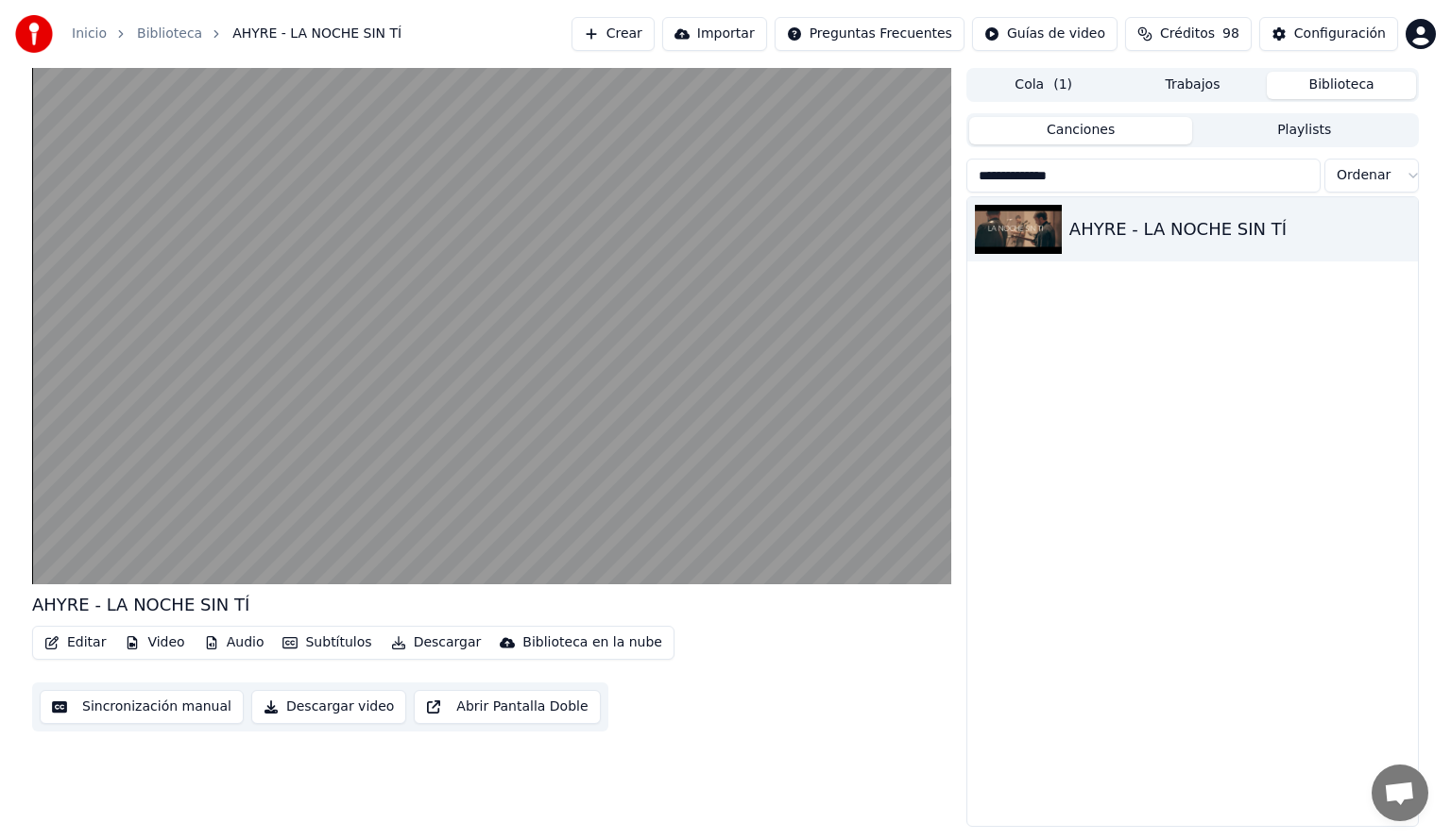
click at [243, 649] on button "Audio" at bounding box center [235, 642] width 76 height 26
click at [787, 716] on div "Editar Video Audio Subtítulos Descargar Biblioteca en la nube Sincronización ma…" at bounding box center [492, 679] width 919 height 106
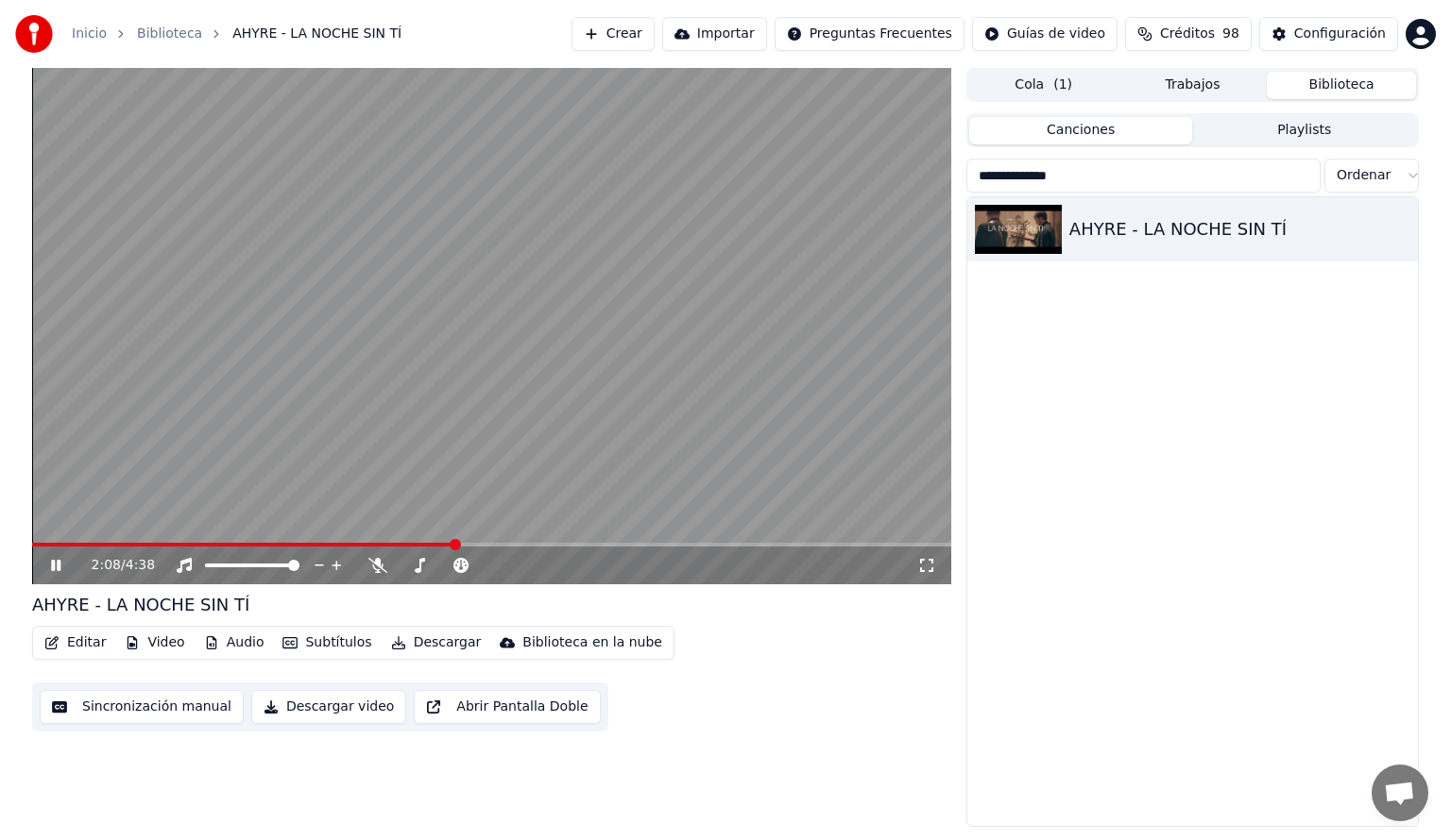
click at [57, 561] on icon at bounding box center [69, 565] width 44 height 15
click at [415, 643] on button "Descargar" at bounding box center [437, 642] width 106 height 26
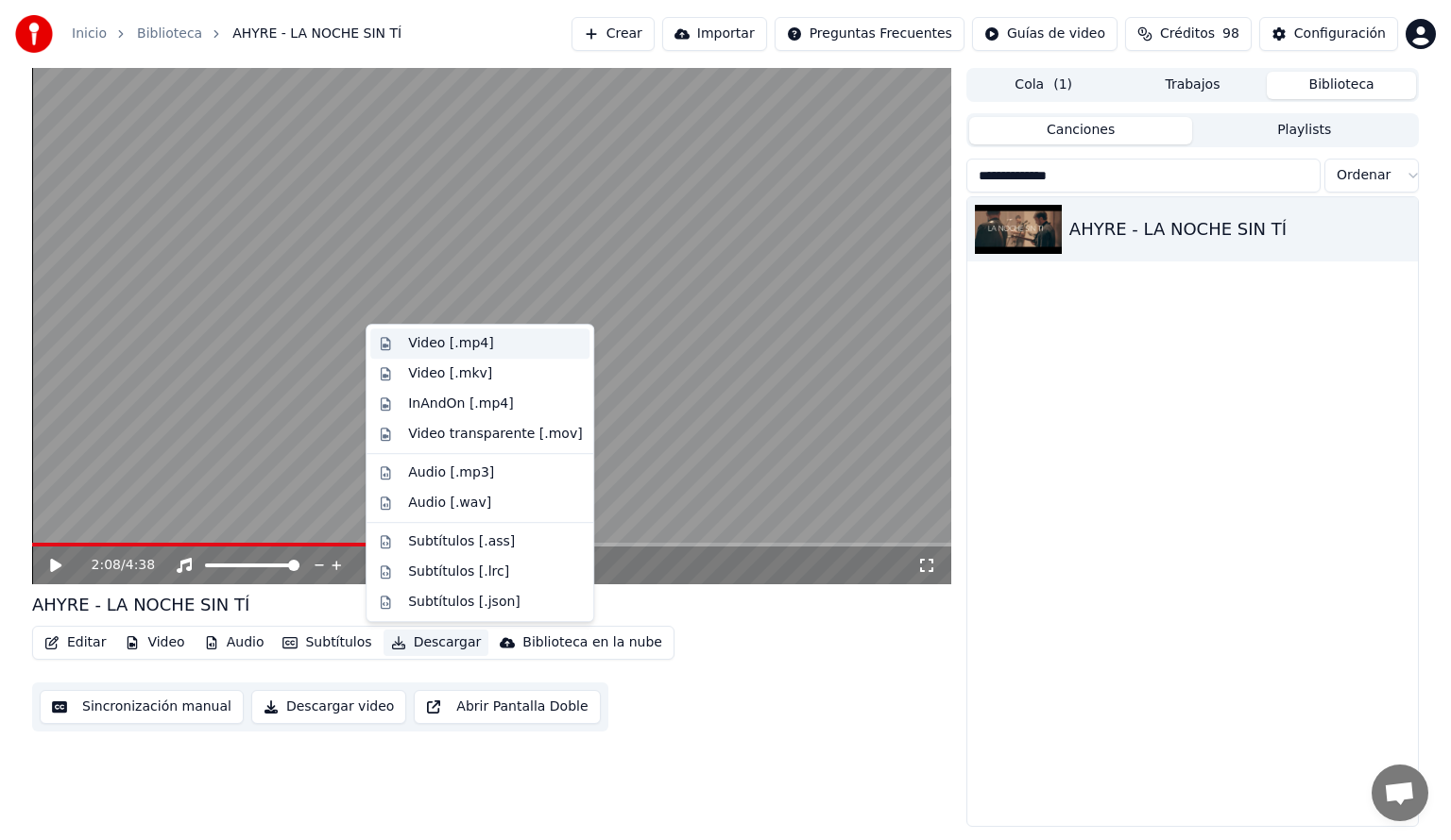
click at [430, 341] on div "Video [.mp4]" at bounding box center [450, 344] width 85 height 19
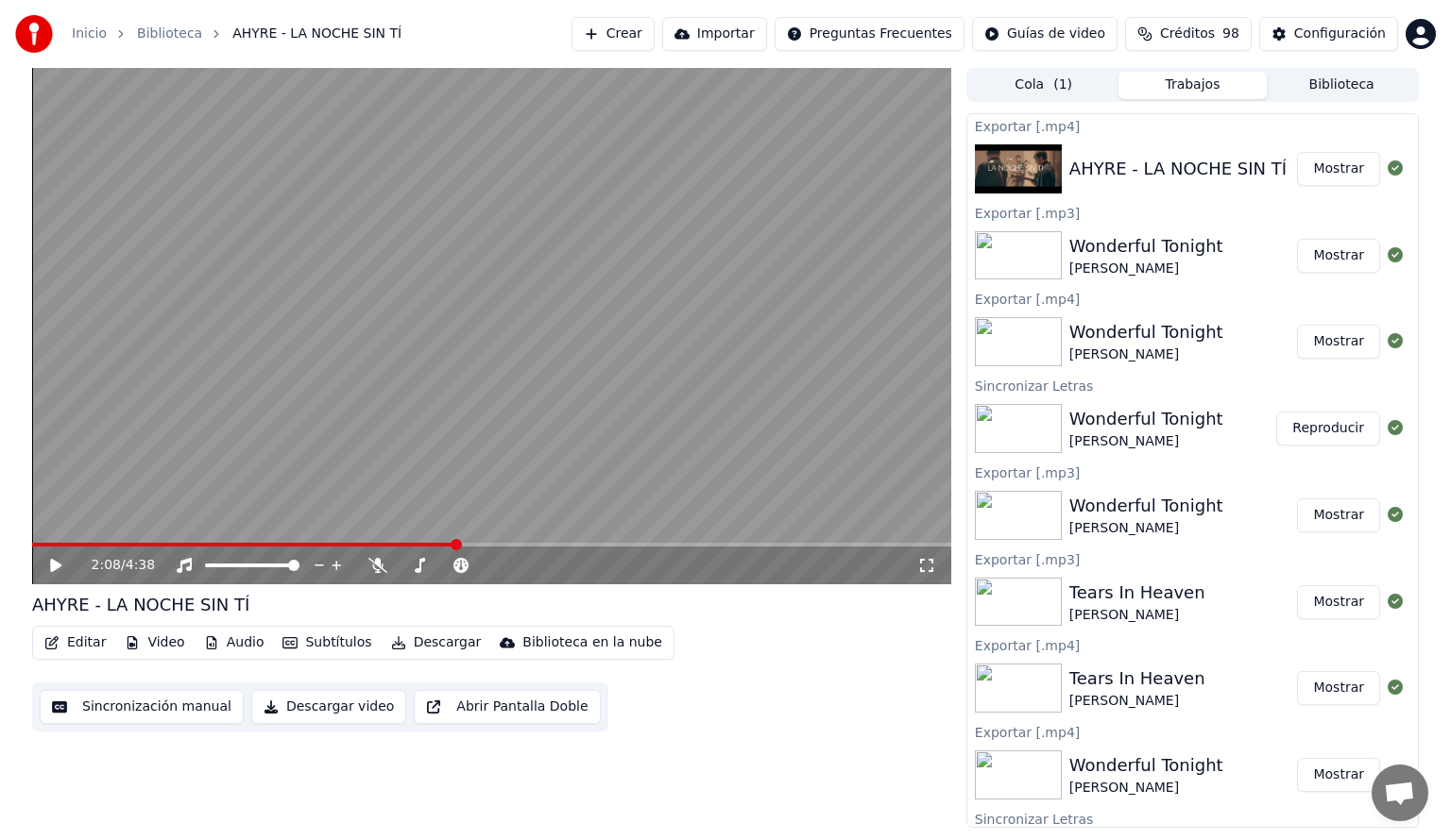
click at [1328, 165] on button "Mostrar" at bounding box center [1338, 169] width 83 height 34
